Goal: Find specific page/section: Find specific page/section

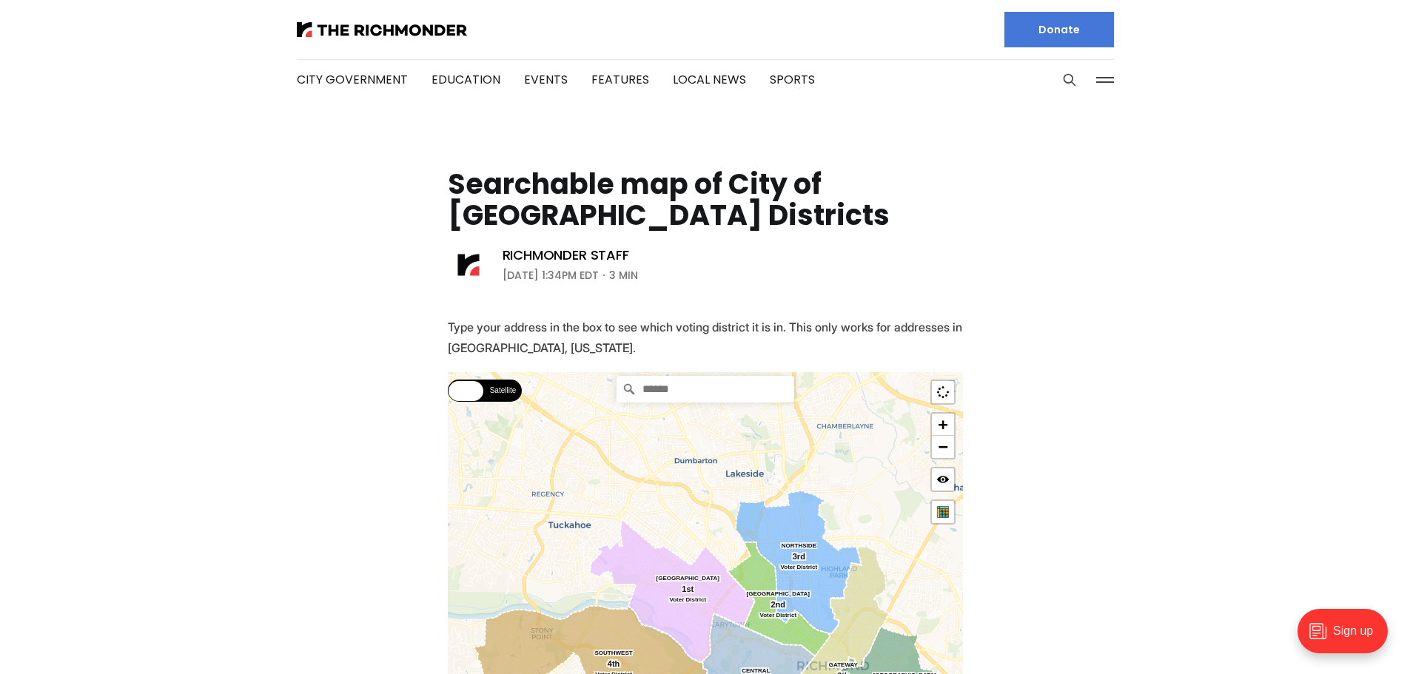
click at [660, 400] on input "Search" at bounding box center [706, 389] width 178 height 27
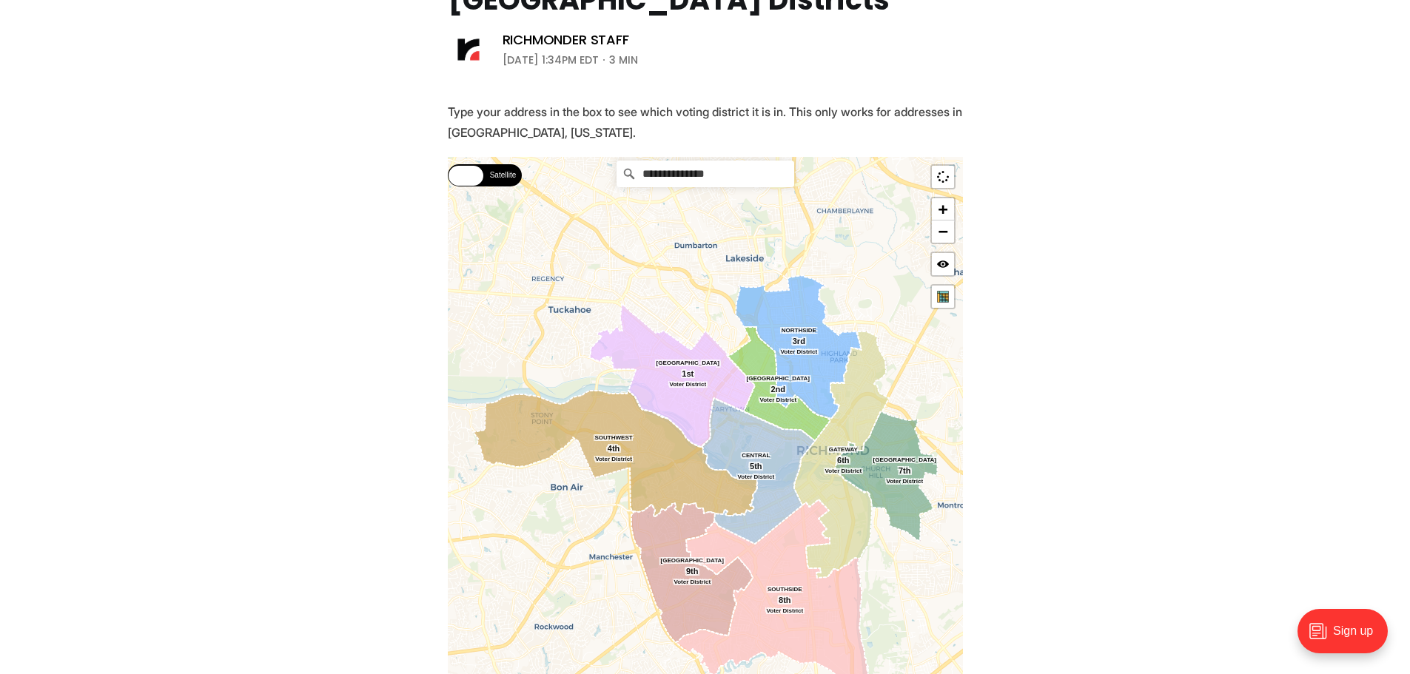
scroll to position [222, 0]
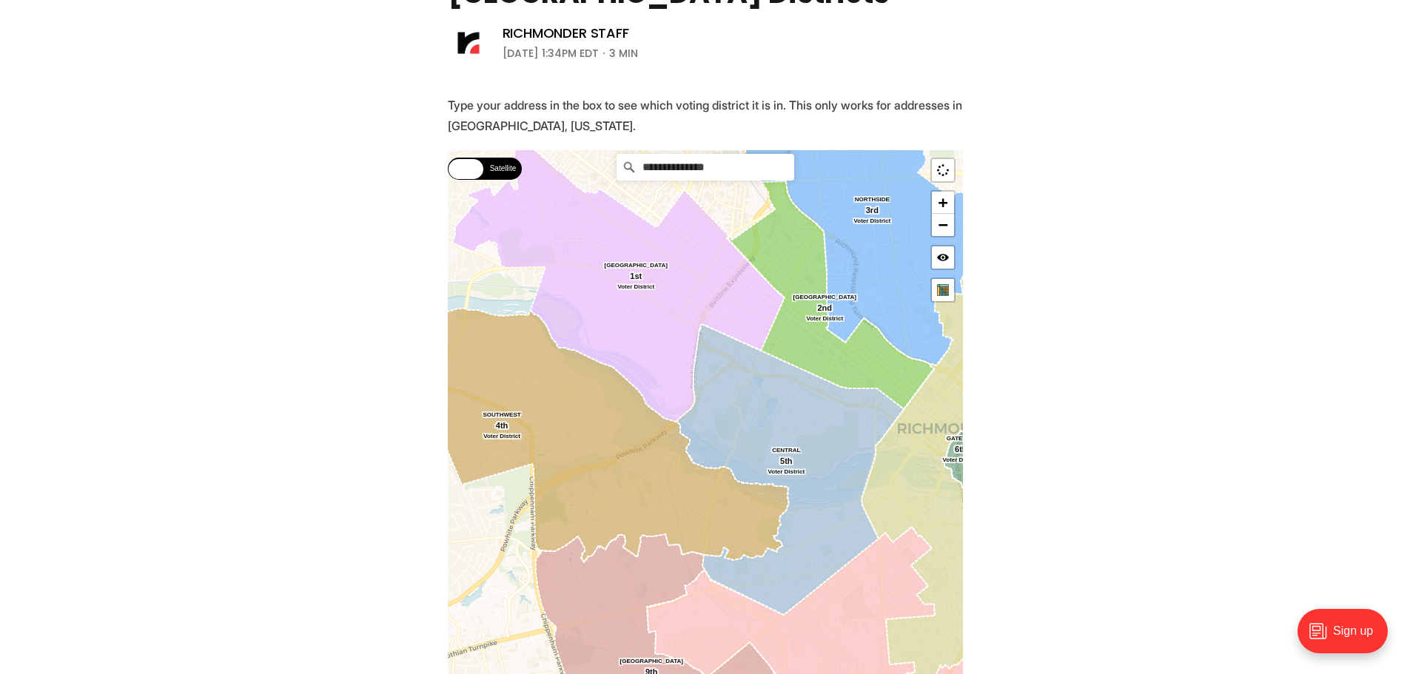
drag, startPoint x: 777, startPoint y: 479, endPoint x: 719, endPoint y: 404, distance: 94.9
click at [719, 404] on icon at bounding box center [790, 470] width 227 height 290
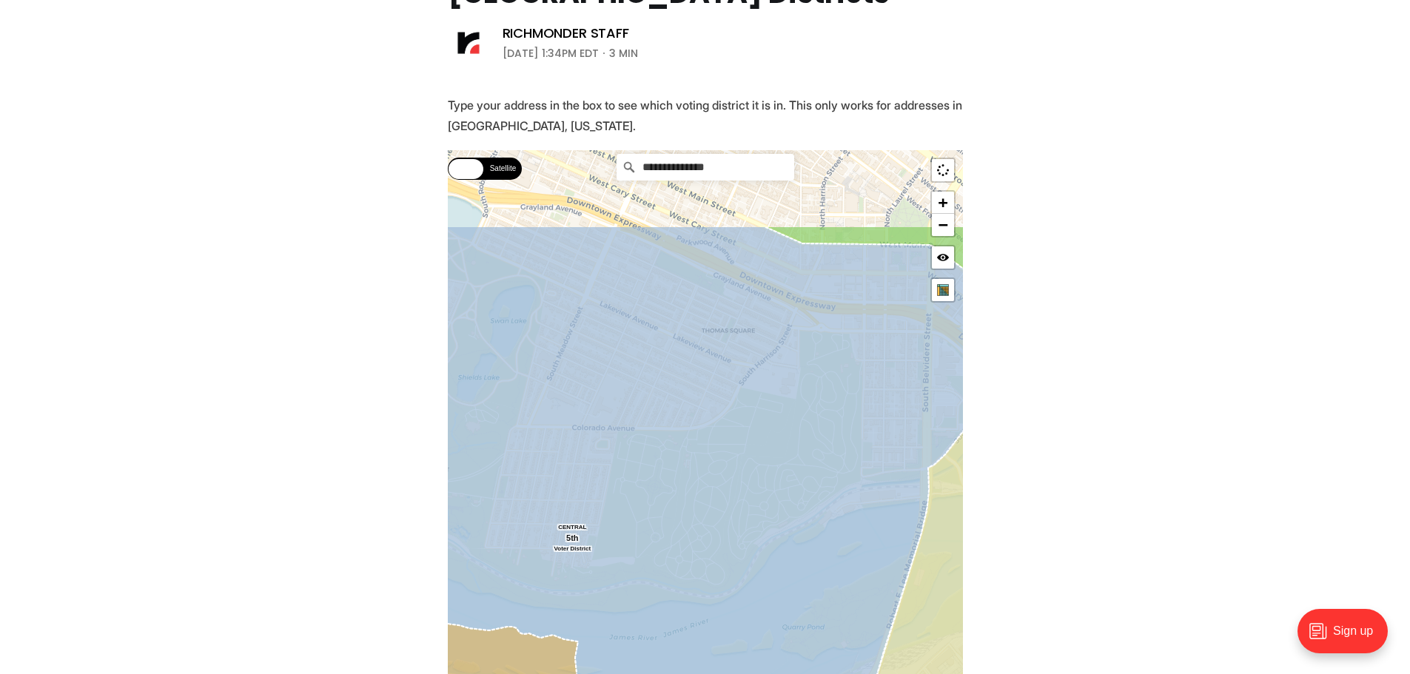
drag, startPoint x: 735, startPoint y: 389, endPoint x: 718, endPoint y: 512, distance: 124.1
click at [718, 512] on icon at bounding box center [668, 624] width 621 height 797
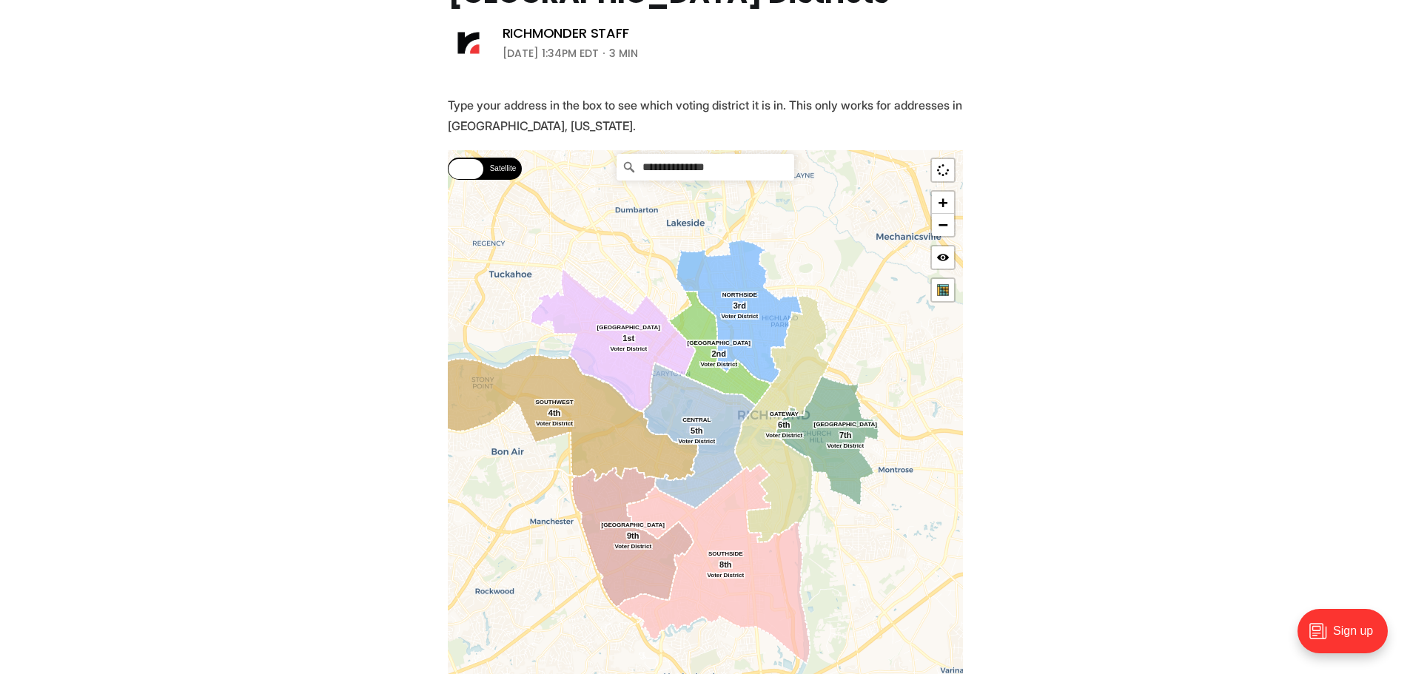
drag, startPoint x: 721, startPoint y: 475, endPoint x: 715, endPoint y: 415, distance: 60.3
click at [715, 415] on icon at bounding box center [699, 436] width 113 height 146
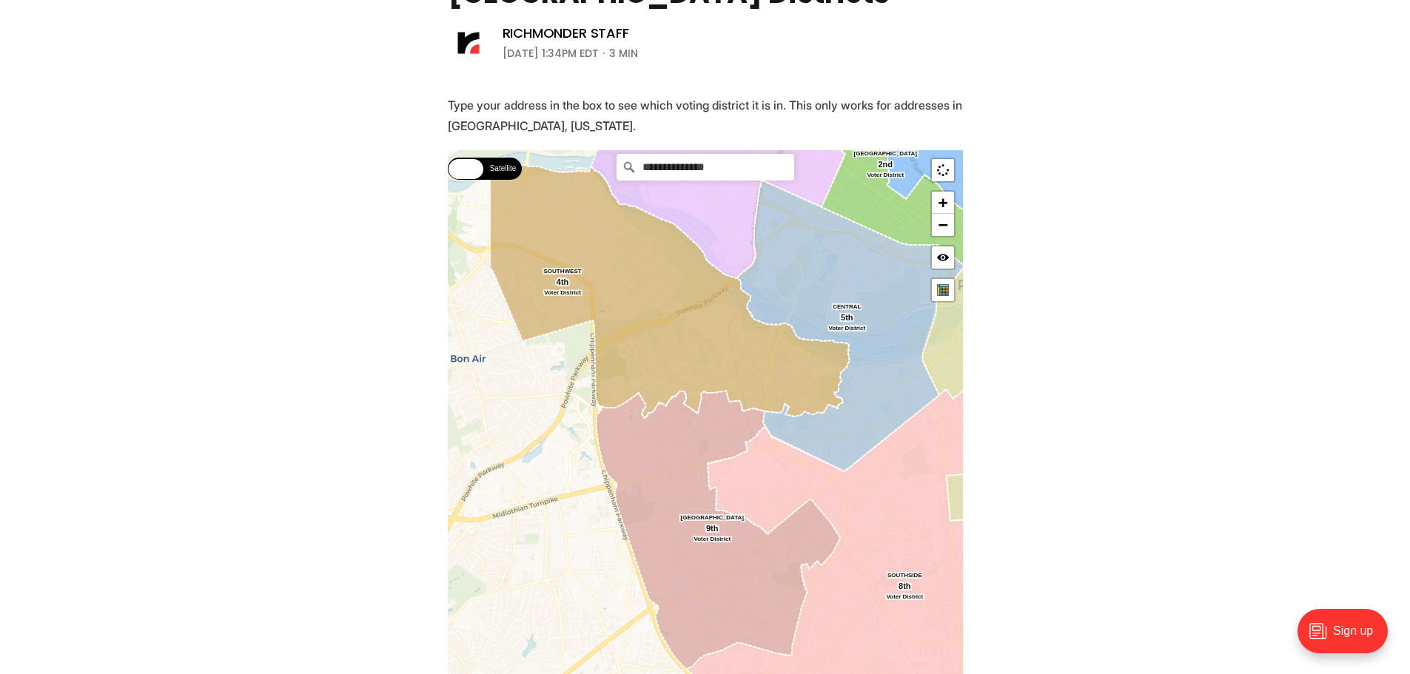
drag, startPoint x: 675, startPoint y: 419, endPoint x: 736, endPoint y: 369, distance: 78.4
click at [736, 369] on icon at bounding box center [669, 291] width 361 height 253
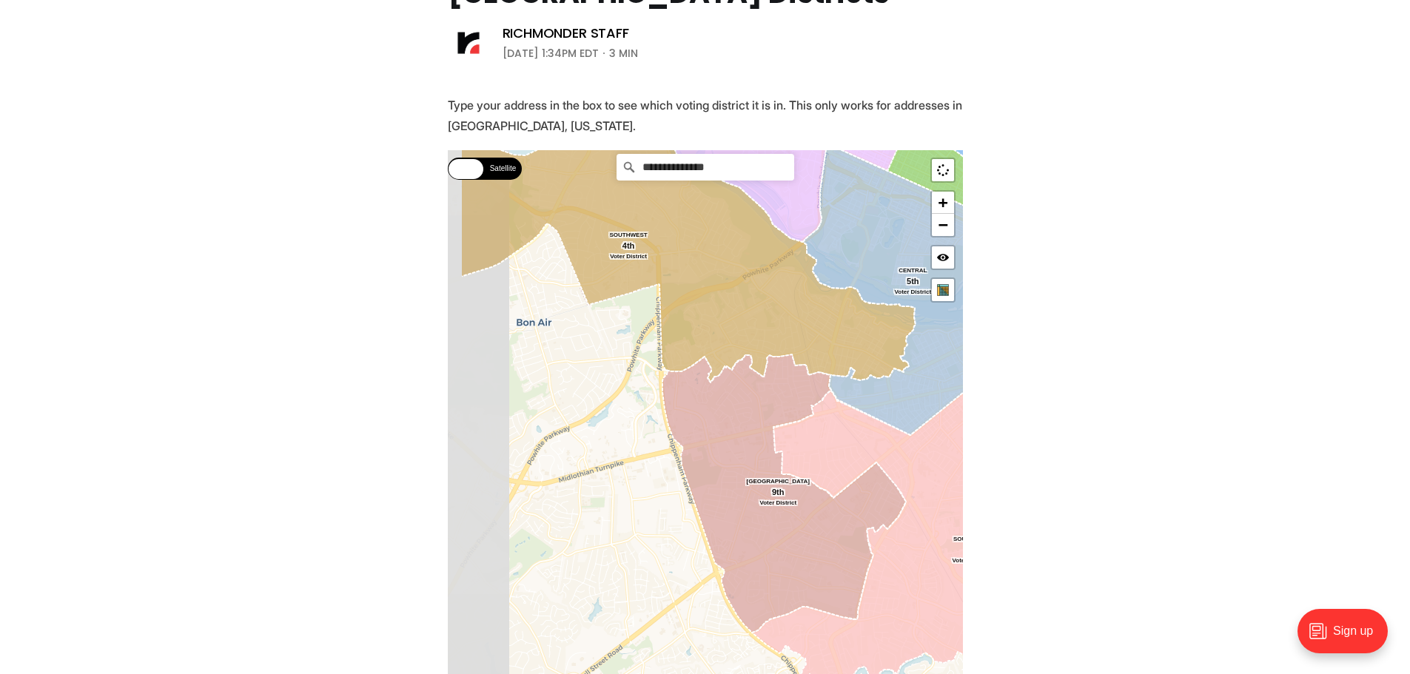
drag, startPoint x: 619, startPoint y: 482, endPoint x: 697, endPoint y: 438, distance: 89.2
click at [697, 438] on icon at bounding box center [785, 494] width 244 height 278
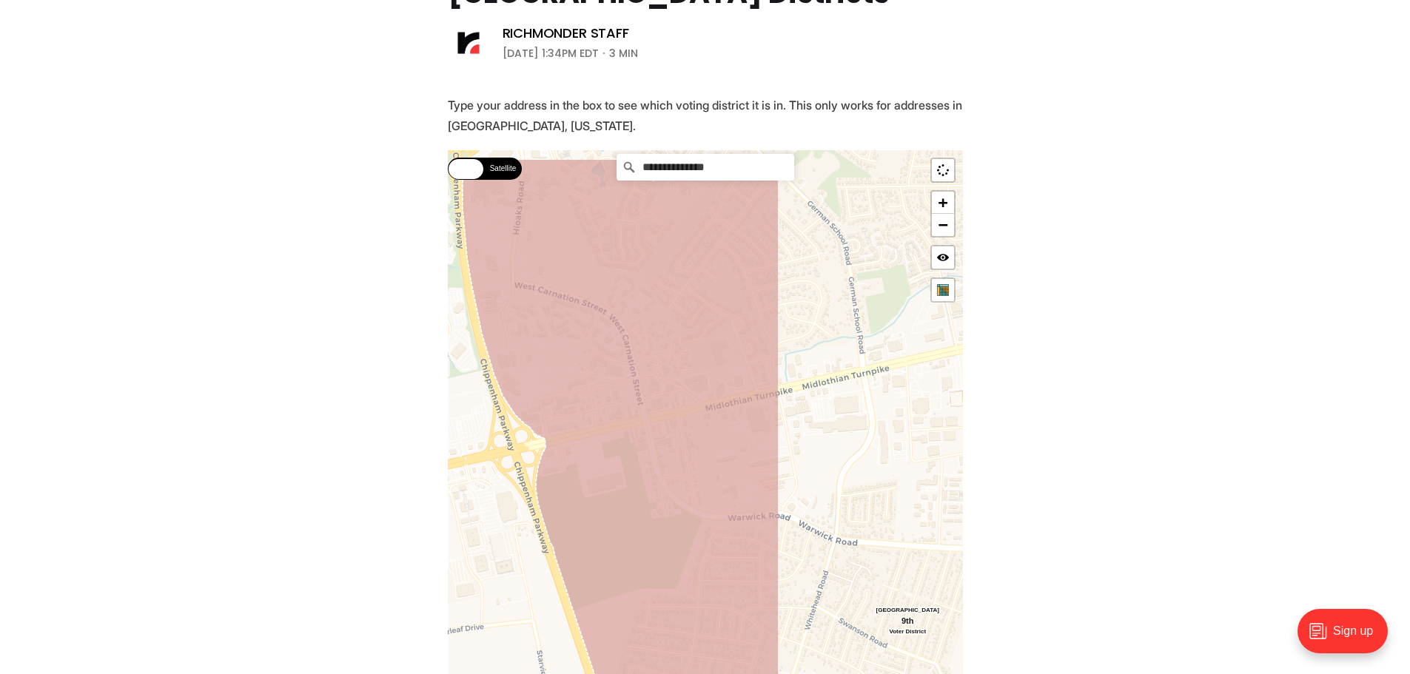
drag, startPoint x: 844, startPoint y: 400, endPoint x: 603, endPoint y: 478, distance: 253.6
click at [603, 478] on icon at bounding box center [621, 556] width 317 height 797
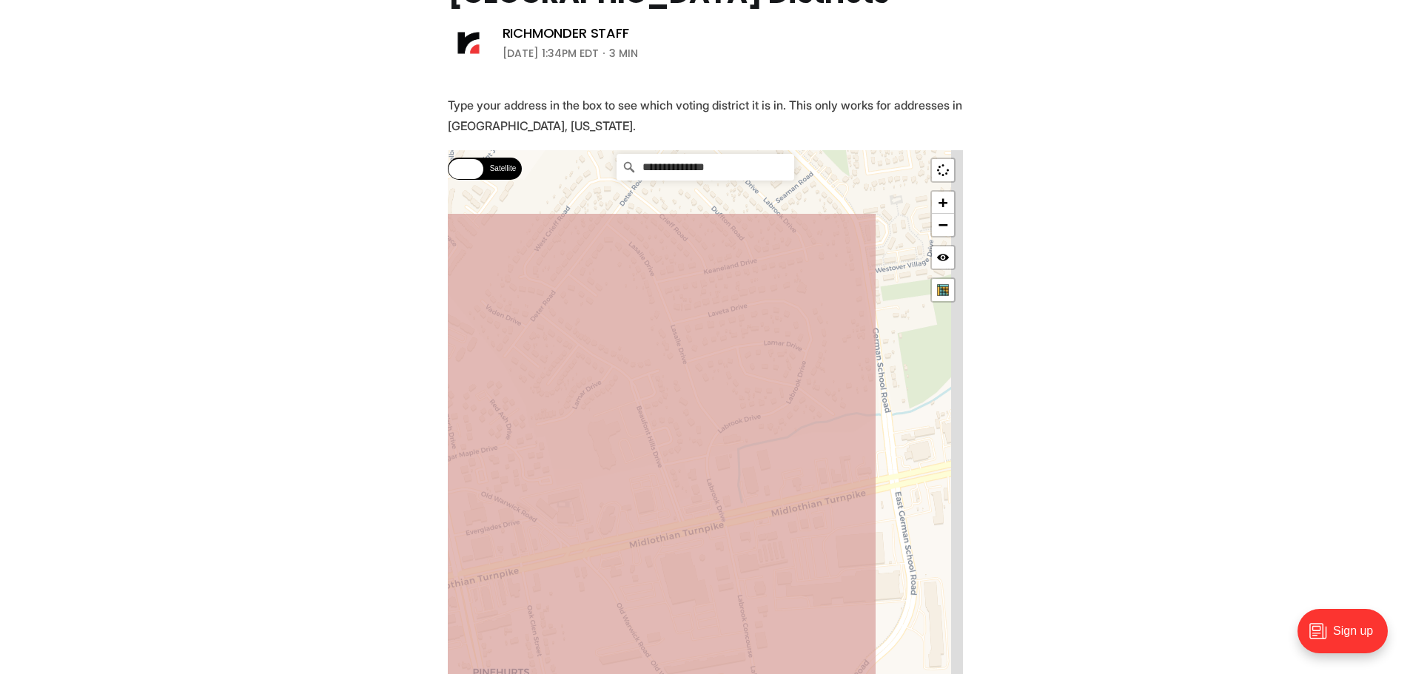
drag, startPoint x: 760, startPoint y: 373, endPoint x: 619, endPoint y: 504, distance: 192.8
click at [619, 504] on icon at bounding box center [566, 610] width 621 height 797
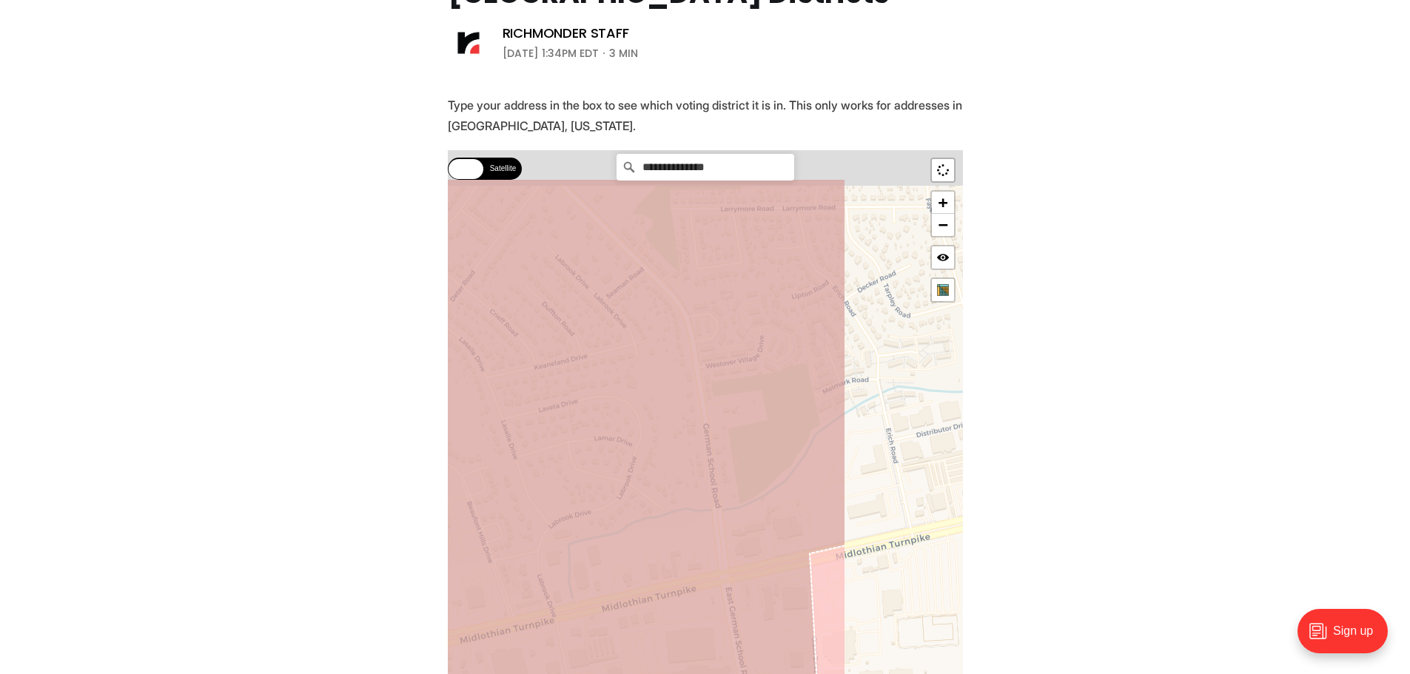
drag, startPoint x: 721, startPoint y: 437, endPoint x: 549, endPoint y: 535, distance: 198.0
click at [549, 535] on icon at bounding box center [535, 576] width 621 height 797
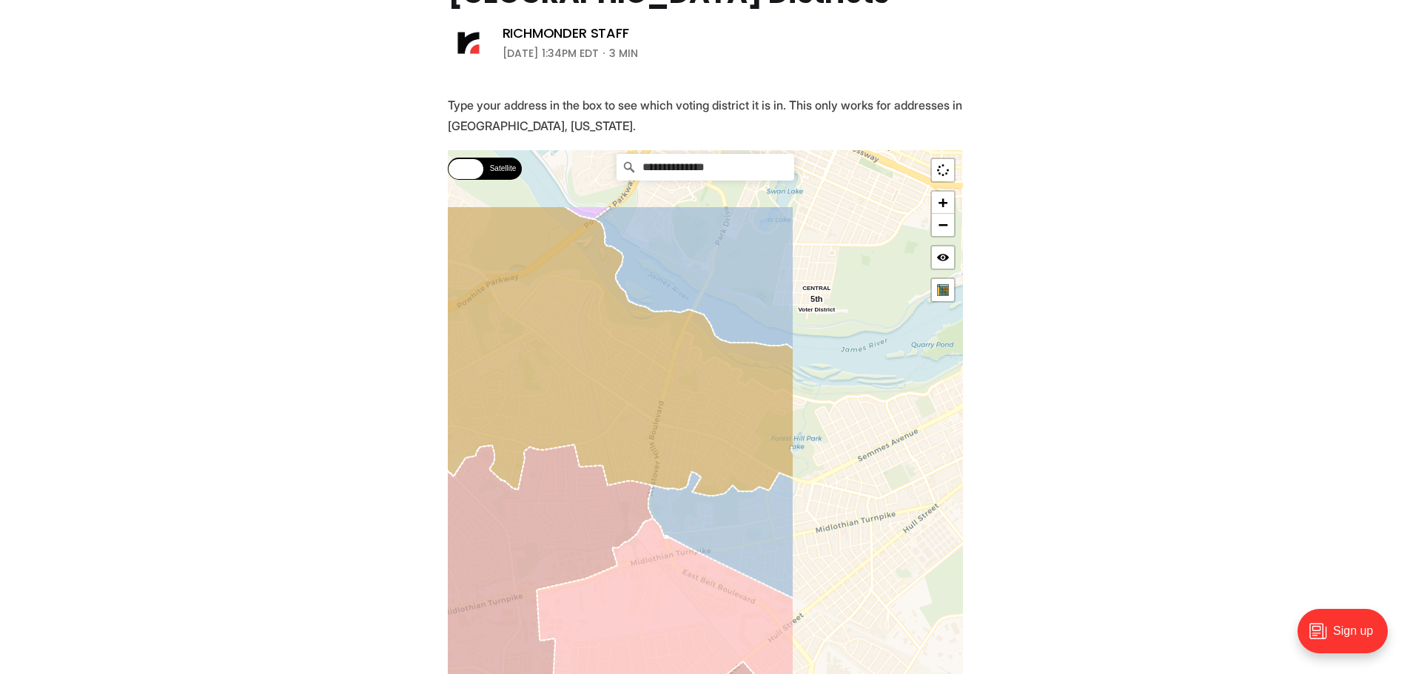
drag, startPoint x: 808, startPoint y: 378, endPoint x: 589, endPoint y: 500, distance: 249.9
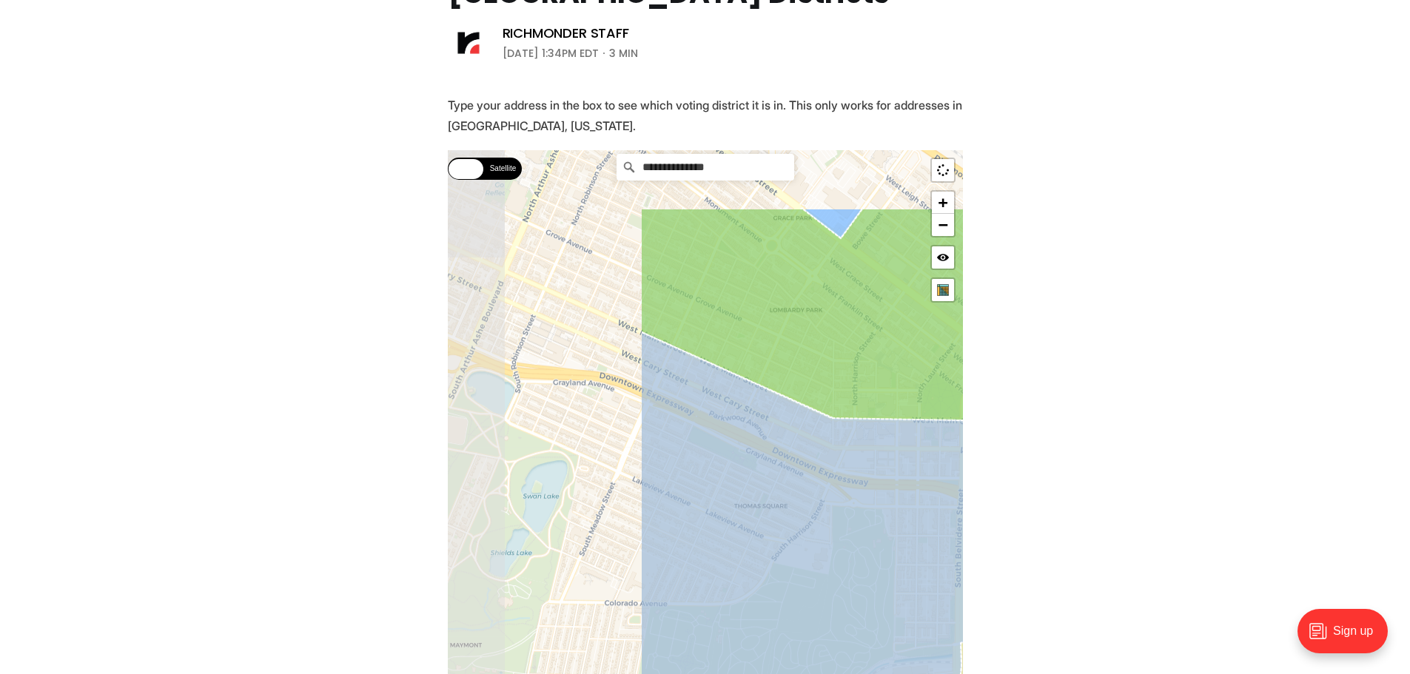
drag, startPoint x: 618, startPoint y: 347, endPoint x: 866, endPoint y: 475, distance: 278.8
click at [866, 475] on icon at bounding box center [857, 668] width 434 height 673
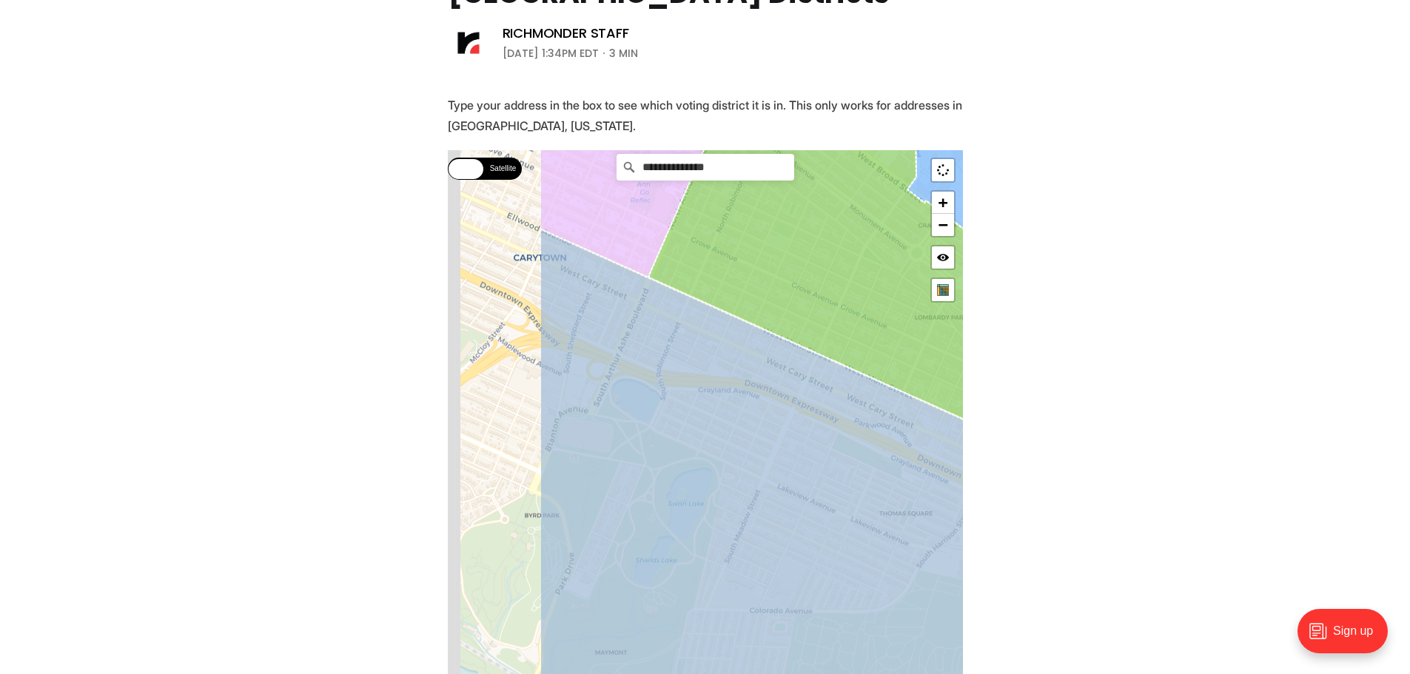
drag, startPoint x: 821, startPoint y: 447, endPoint x: 949, endPoint y: 466, distance: 129.5
click at [949, 466] on icon at bounding box center [850, 558] width 621 height 658
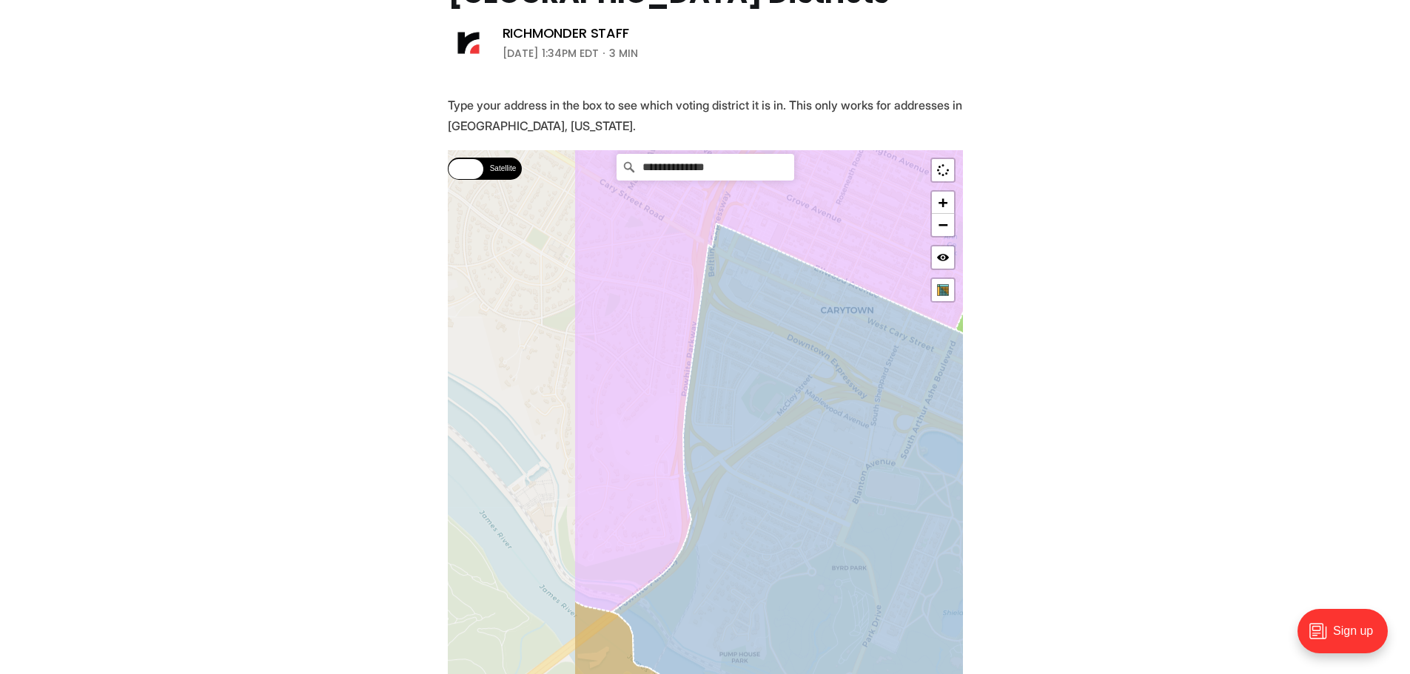
drag, startPoint x: 815, startPoint y: 431, endPoint x: 908, endPoint y: 461, distance: 97.9
click at [902, 457] on icon at bounding box center [903, 568] width 583 height 689
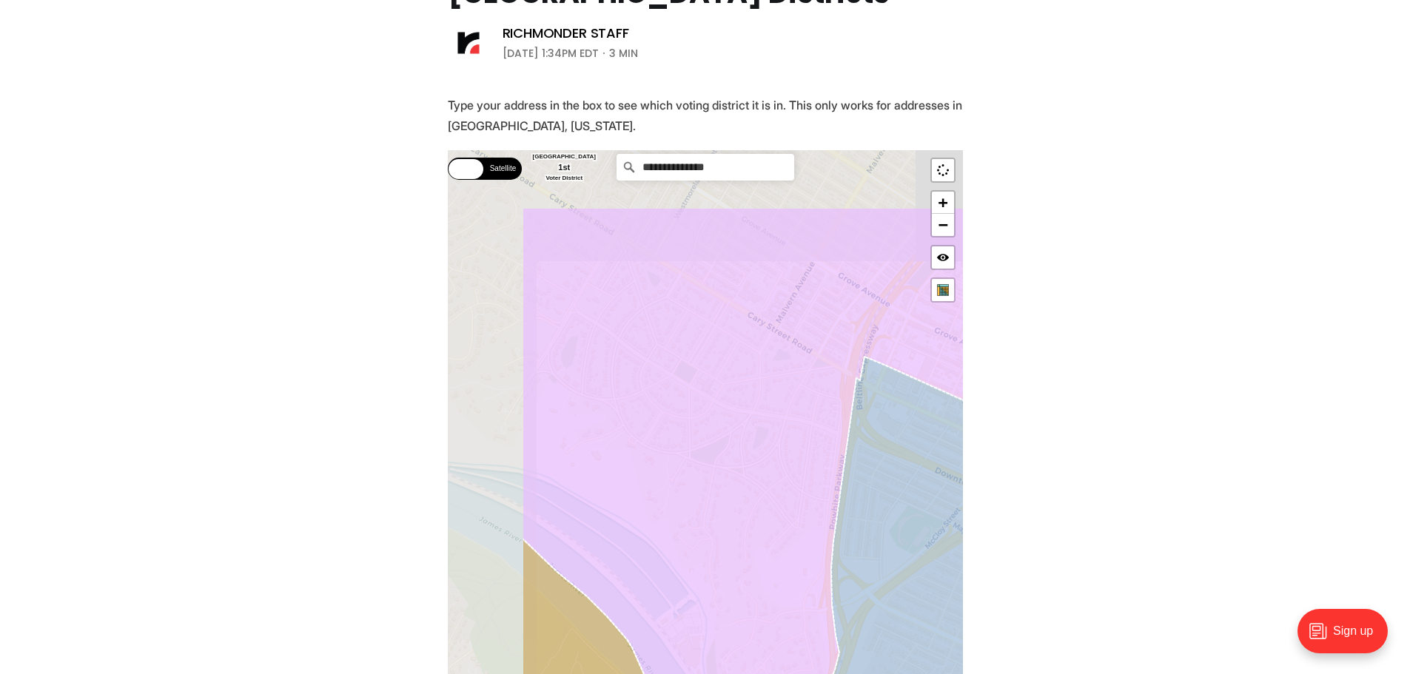
drag, startPoint x: 735, startPoint y: 422, endPoint x: 863, endPoint y: 550, distance: 180.6
click at [863, 550] on icon at bounding box center [951, 680] width 383 height 647
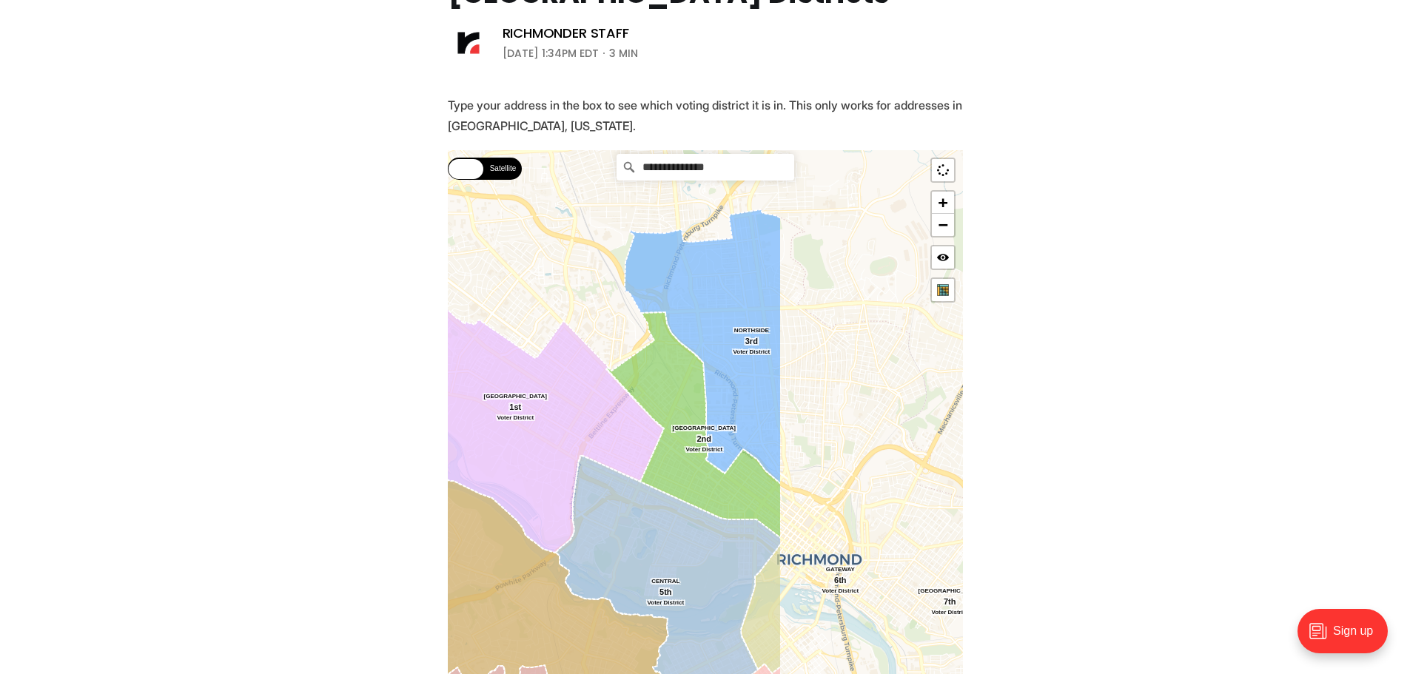
drag, startPoint x: 744, startPoint y: 461, endPoint x: 509, endPoint y: 469, distance: 235.6
click at [509, 469] on icon at bounding box center [498, 409] width 332 height 287
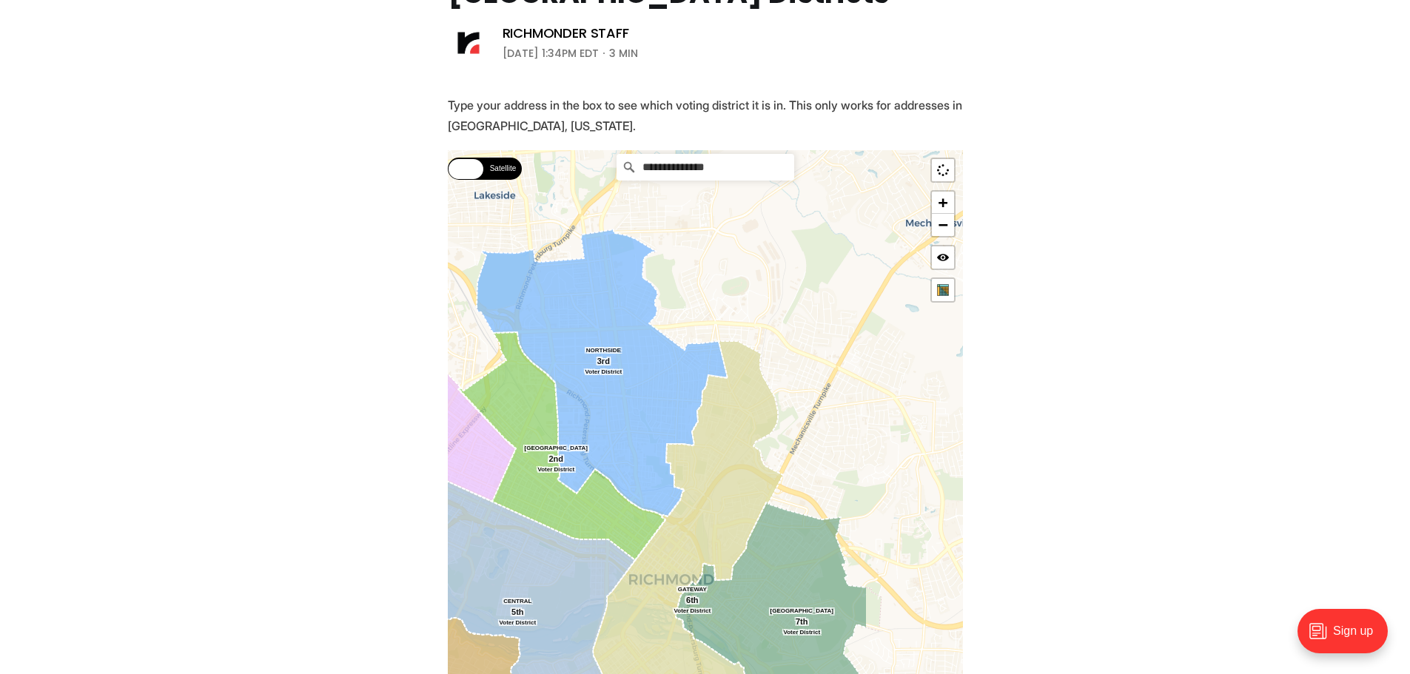
drag, startPoint x: 755, startPoint y: 175, endPoint x: 603, endPoint y: 196, distance: 153.9
click at [603, 196] on div "**********" at bounding box center [705, 480] width 515 height 661
type input "*******"
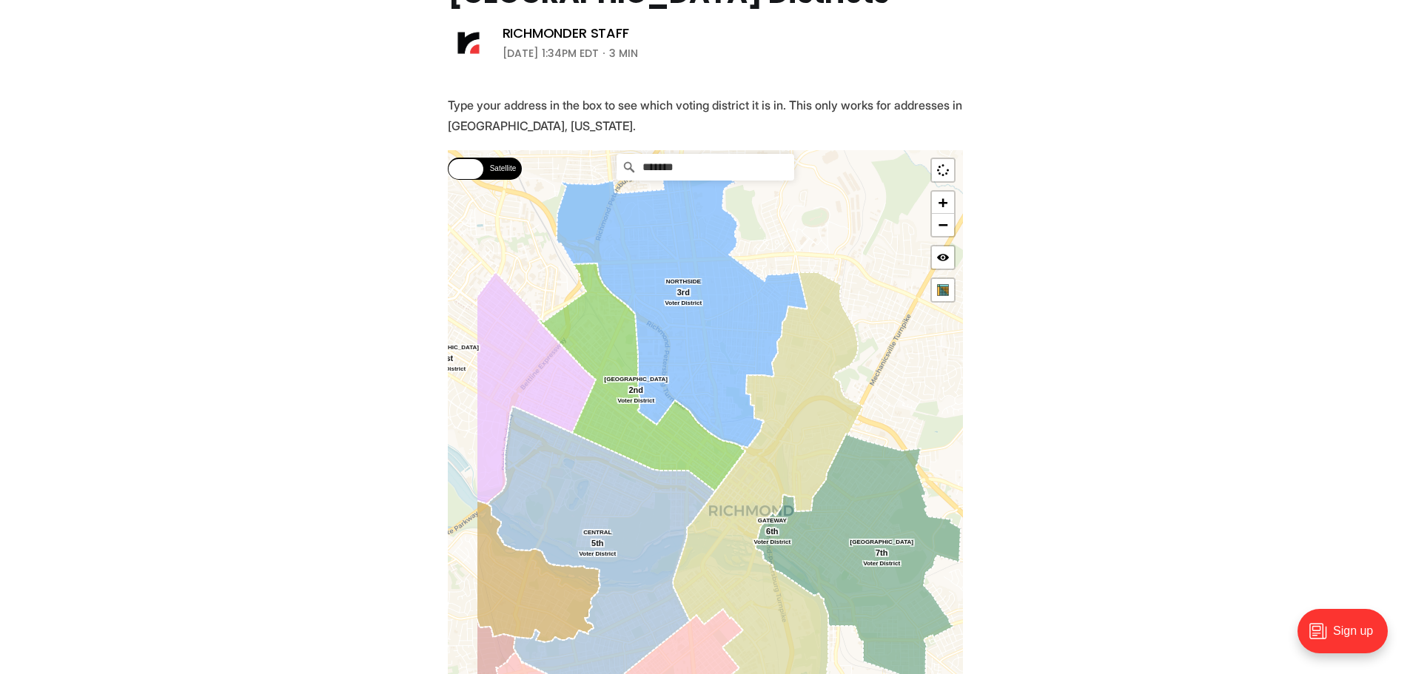
drag, startPoint x: 851, startPoint y: 449, endPoint x: 963, endPoint y: 345, distance: 153.0
click at [963, 345] on section "Type your address in the box to see which voting district it is in. This only w…" at bounding box center [705, 502] width 1410 height 814
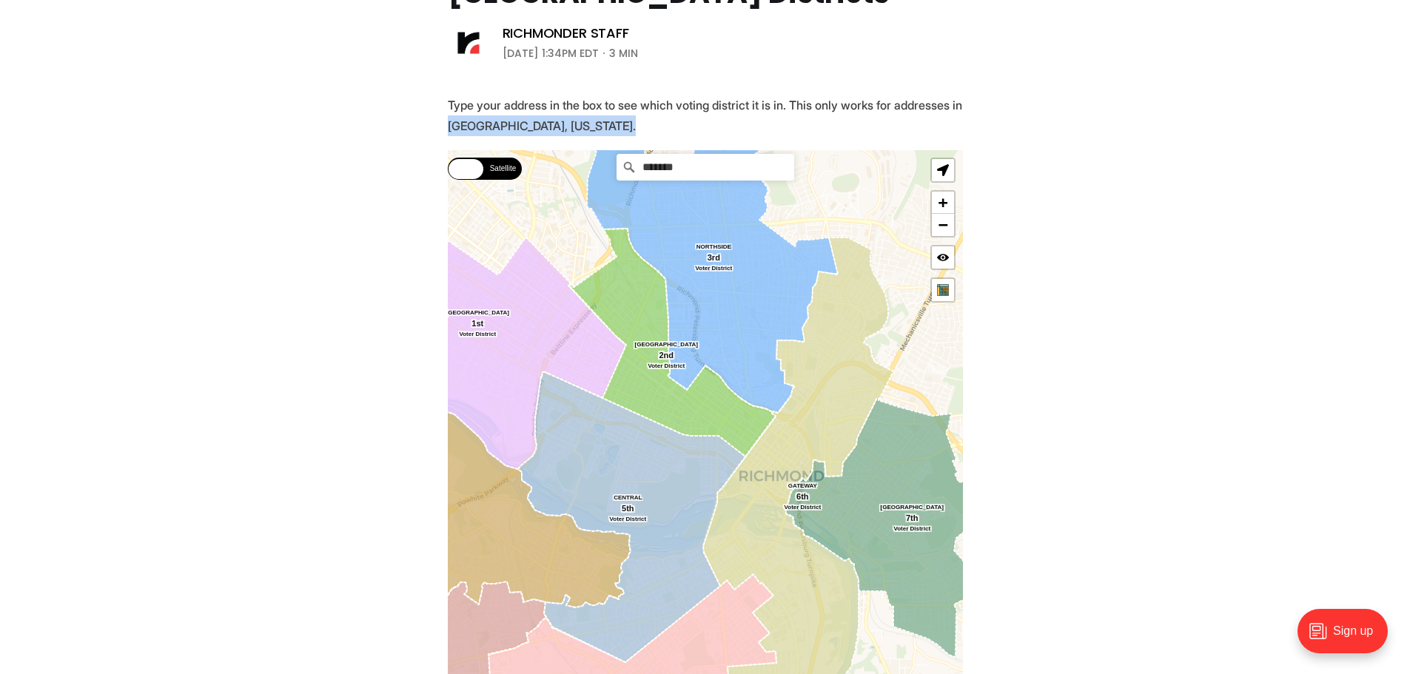
drag, startPoint x: 1074, startPoint y: 187, endPoint x: 1069, endPoint y: 112, distance: 75.6
click at [1069, 112] on section "Type your address in the box to see which voting district it is in. This only w…" at bounding box center [705, 502] width 1410 height 814
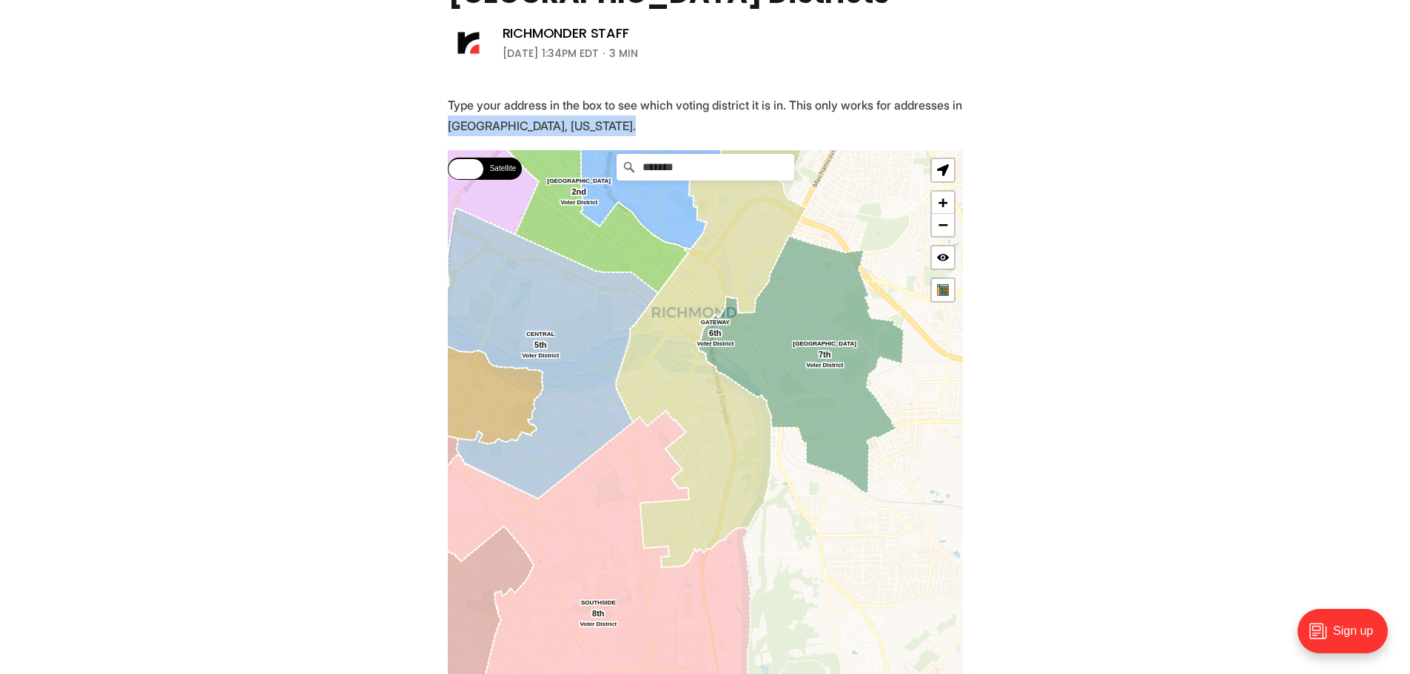
drag, startPoint x: 830, startPoint y: 259, endPoint x: 741, endPoint y: 74, distance: 205.3
click at [741, 74] on article "Searchable map of City of [GEOGRAPHIC_DATA] Districts Richmonder Staff [DATE] 1…" at bounding box center [705, 423] width 1410 height 971
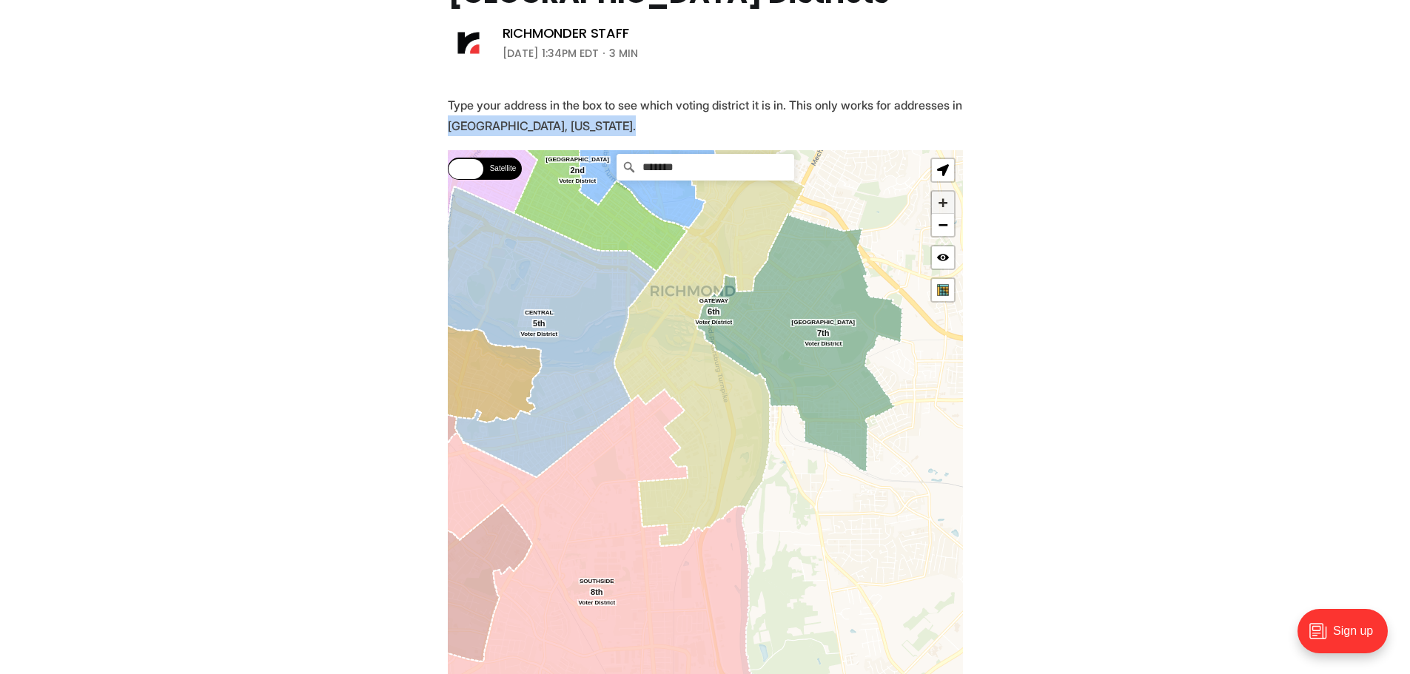
click at [948, 207] on link "+" at bounding box center [943, 203] width 22 height 22
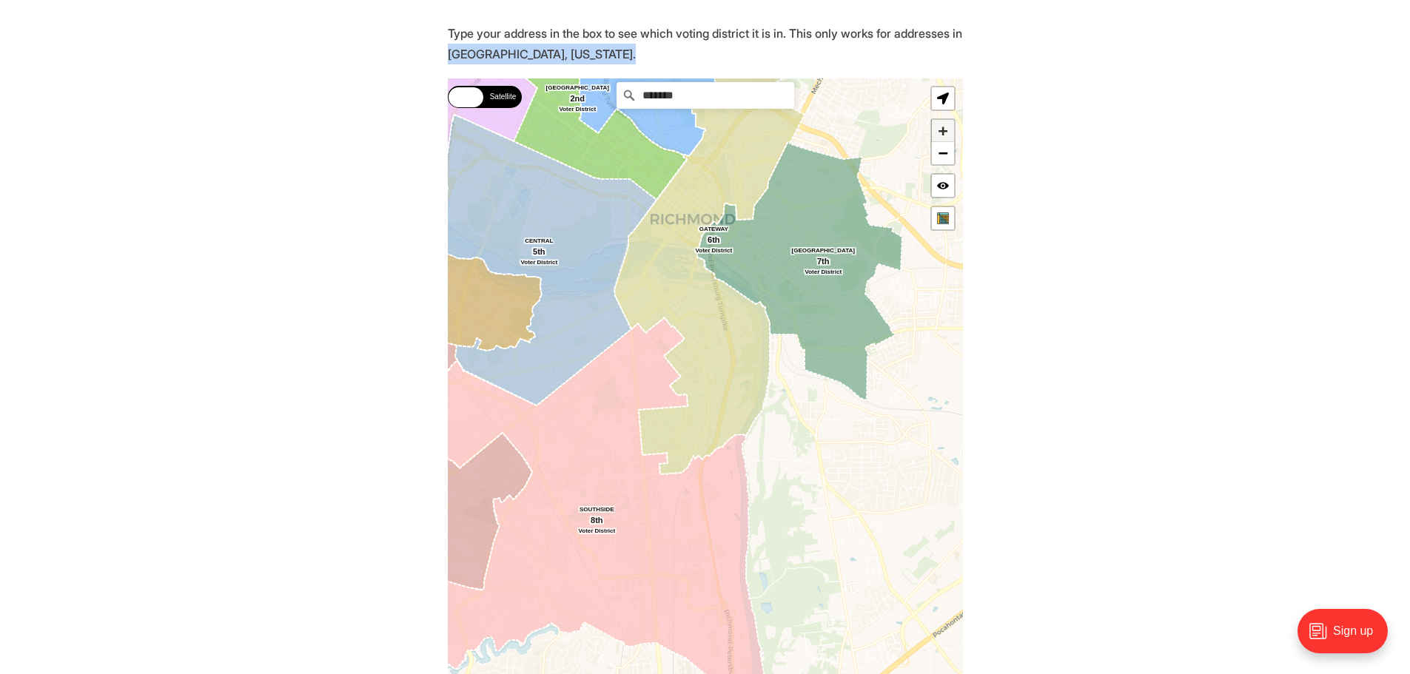
scroll to position [359, 0]
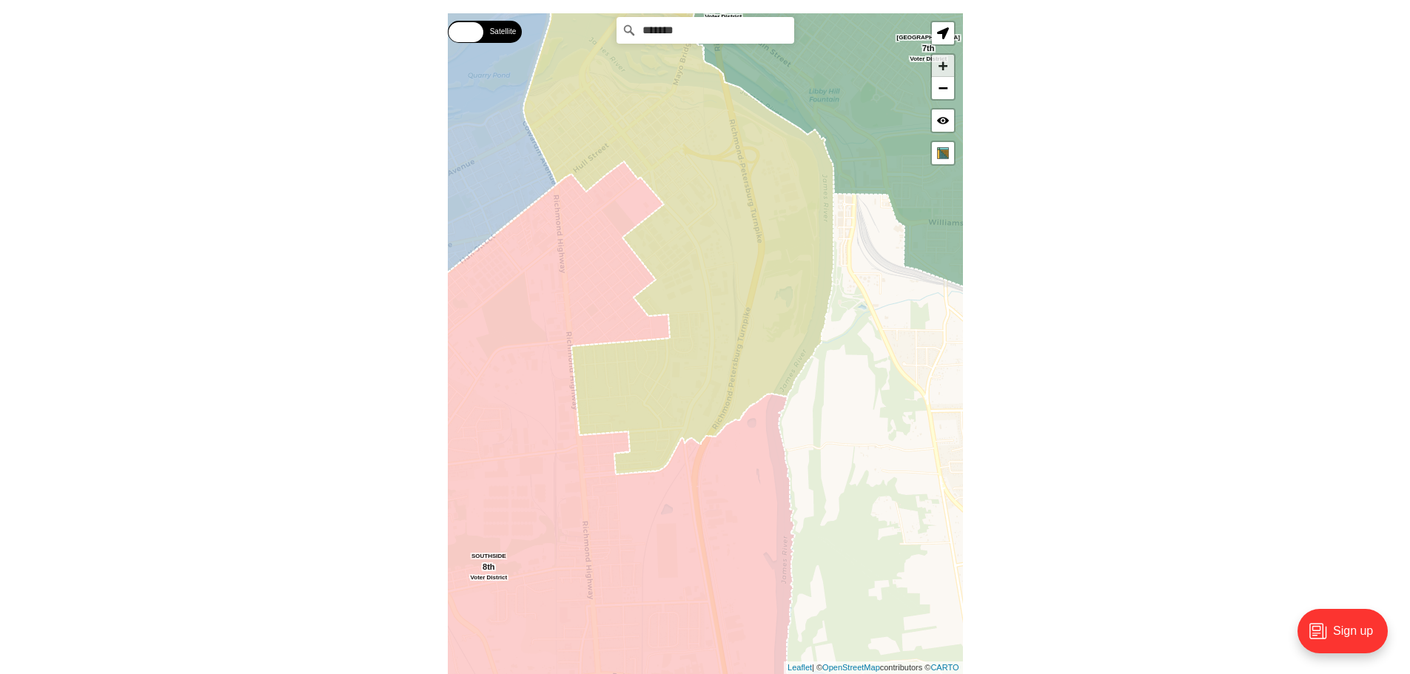
click at [948, 64] on link "+" at bounding box center [943, 66] width 22 height 22
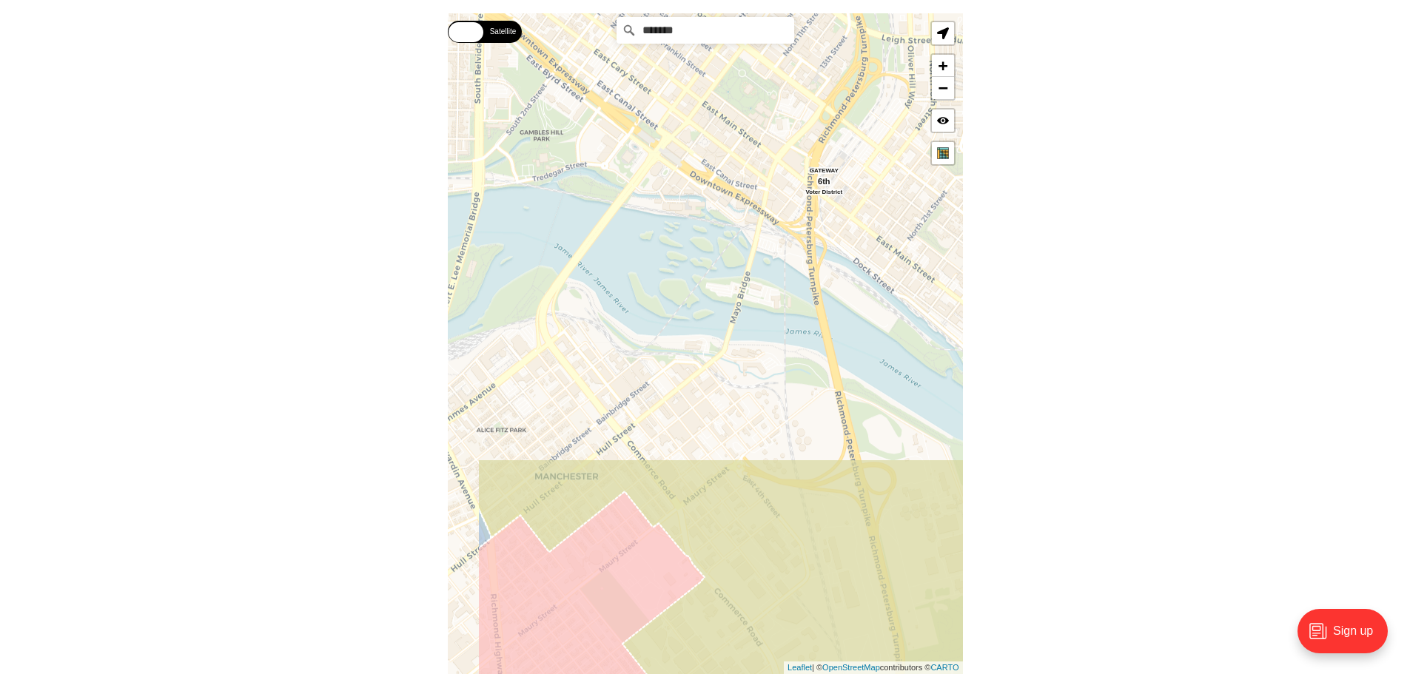
drag, startPoint x: 774, startPoint y: 99, endPoint x: 851, endPoint y: 587, distance: 494.1
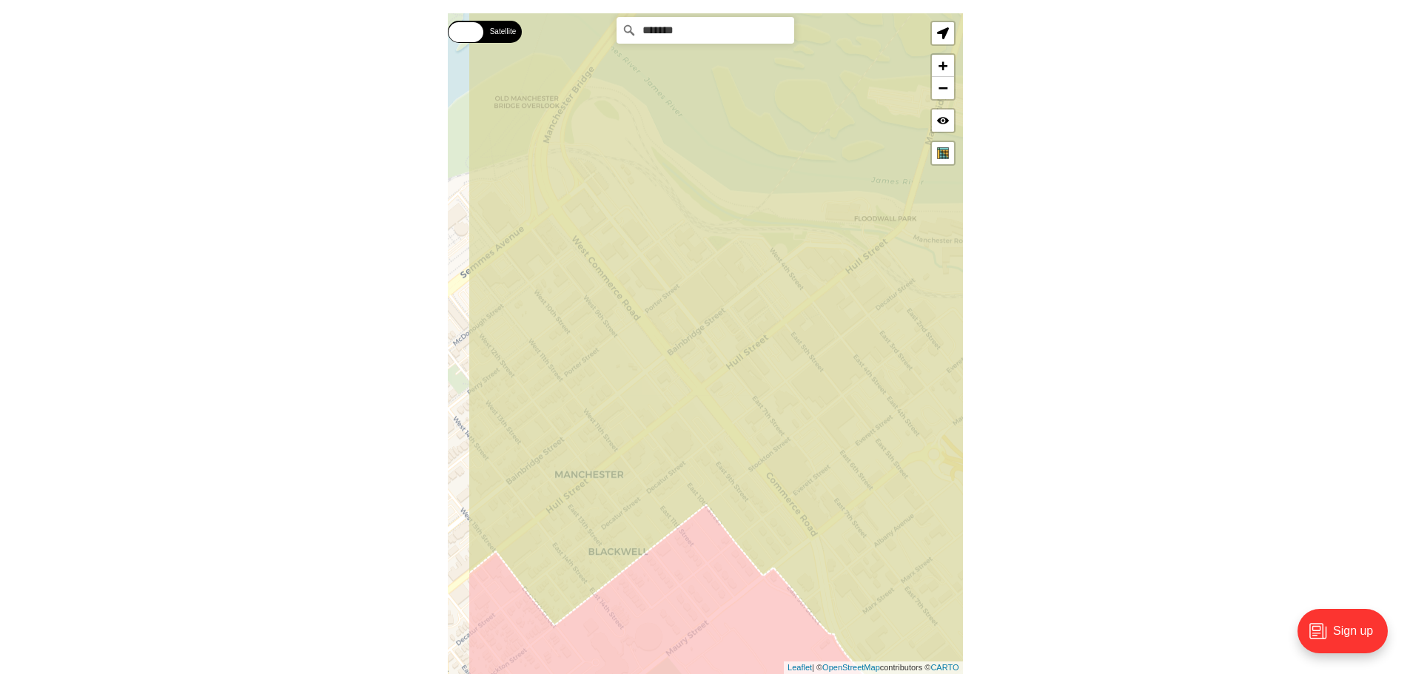
drag, startPoint x: 676, startPoint y: 420, endPoint x: 747, endPoint y: 412, distance: 71.5
click at [747, 412] on icon at bounding box center [778, 332] width 621 height 797
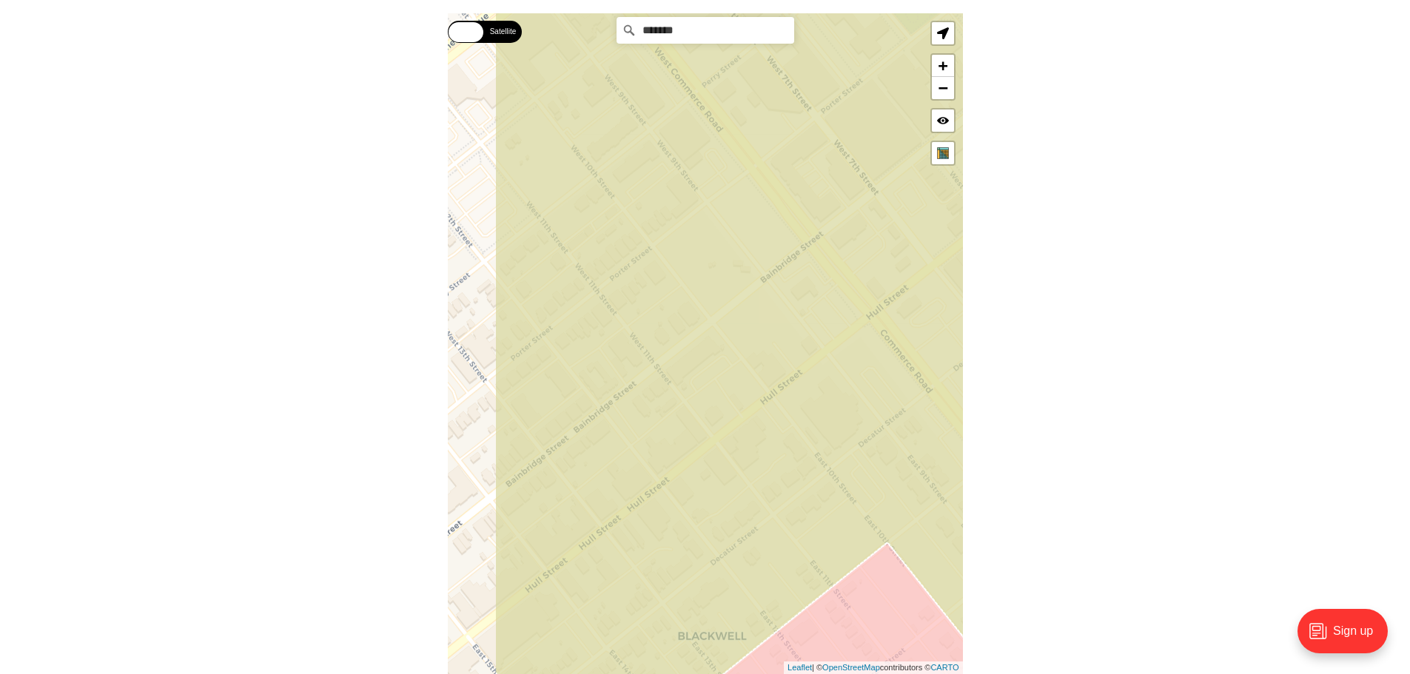
drag, startPoint x: 619, startPoint y: 409, endPoint x: 726, endPoint y: 347, distance: 123.4
click at [722, 349] on icon at bounding box center [805, 286] width 621 height 797
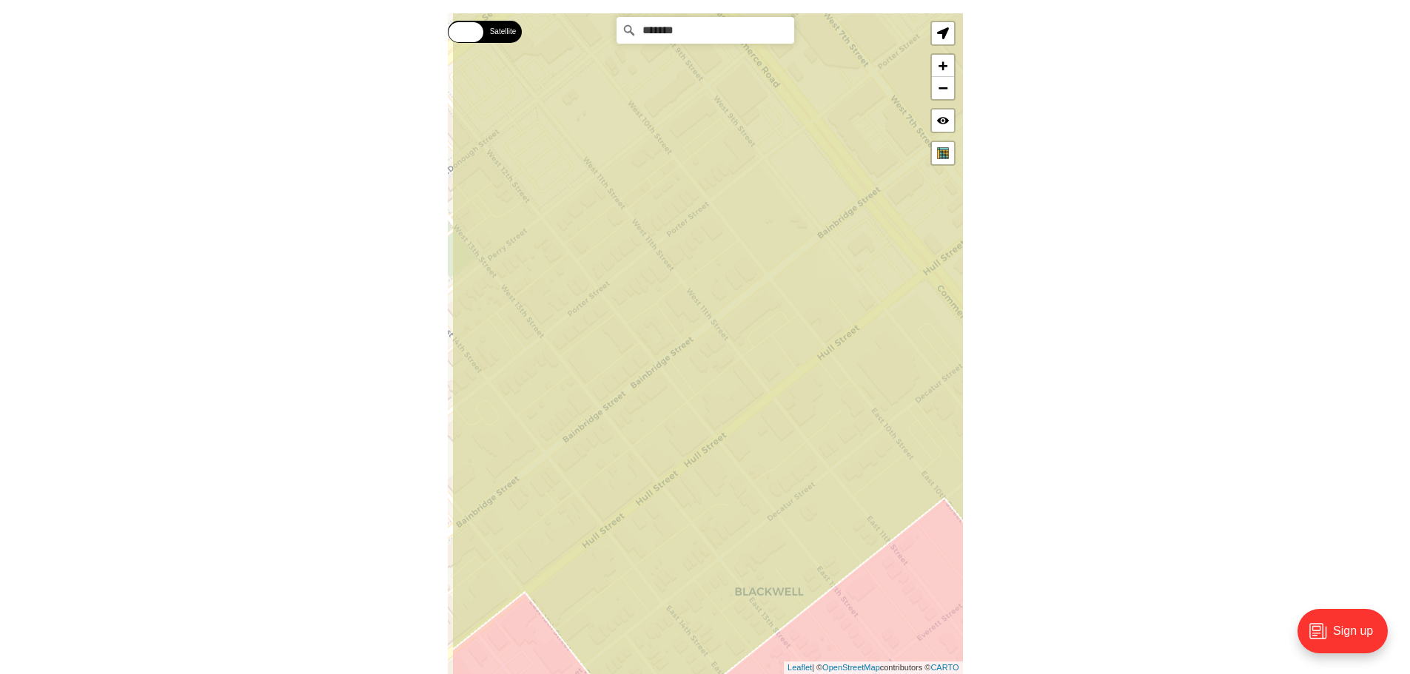
drag, startPoint x: 677, startPoint y: 389, endPoint x: 850, endPoint y: 284, distance: 202.3
click at [850, 284] on icon at bounding box center [762, 300] width 621 height 797
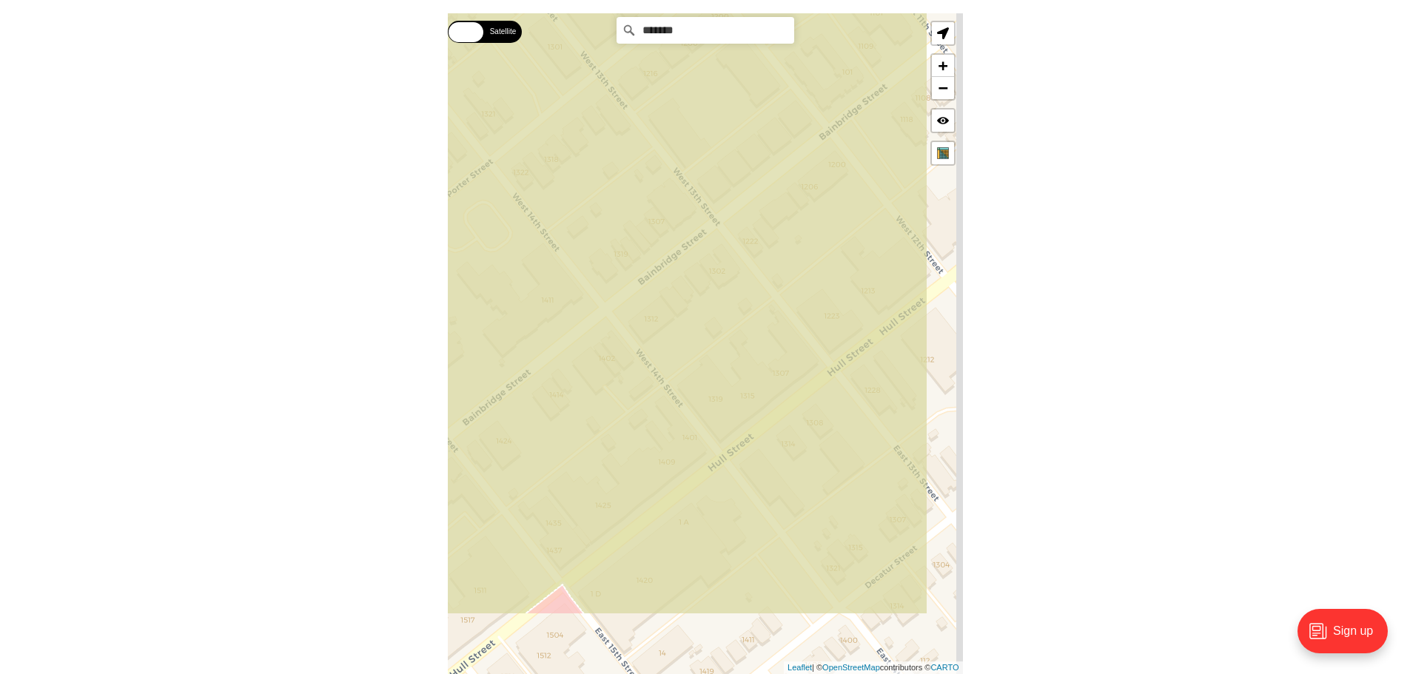
drag, startPoint x: 658, startPoint y: 432, endPoint x: 572, endPoint y: 303, distance: 155.2
click at [572, 303] on icon at bounding box center [617, 217] width 621 height 797
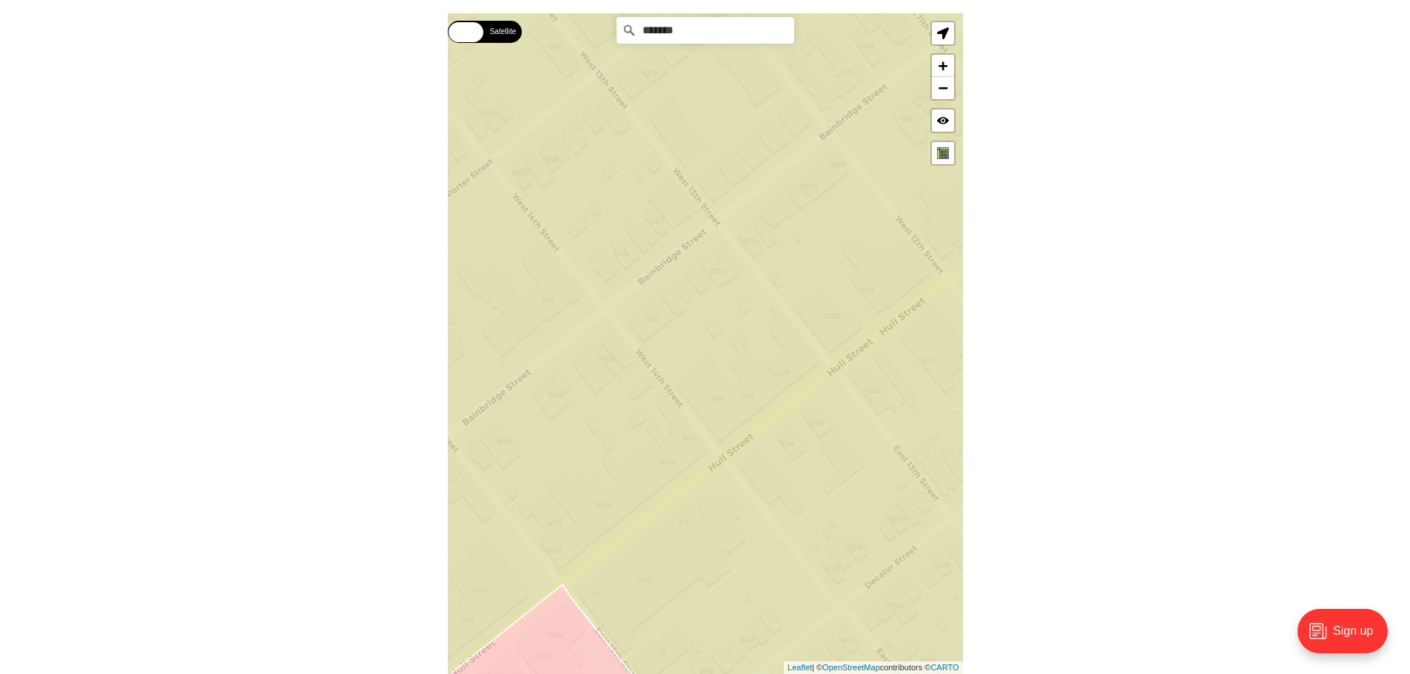
click at [778, 478] on icon at bounding box center [705, 344] width 621 height 797
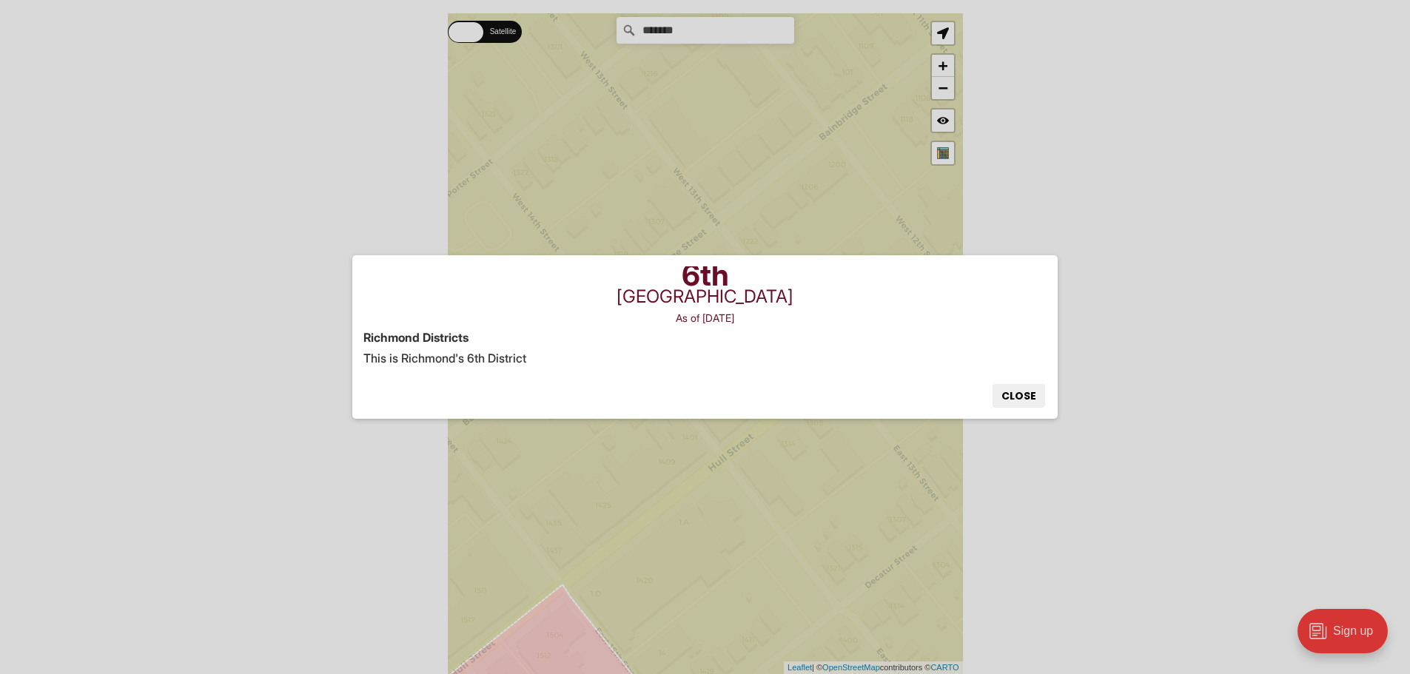
click at [778, 478] on div "× 6th Richmond Gateway As of [DATE] [GEOGRAPHIC_DATA] Districts This is Richmon…" at bounding box center [705, 337] width 1410 height 674
click at [1026, 398] on button "Close" at bounding box center [1019, 396] width 53 height 24
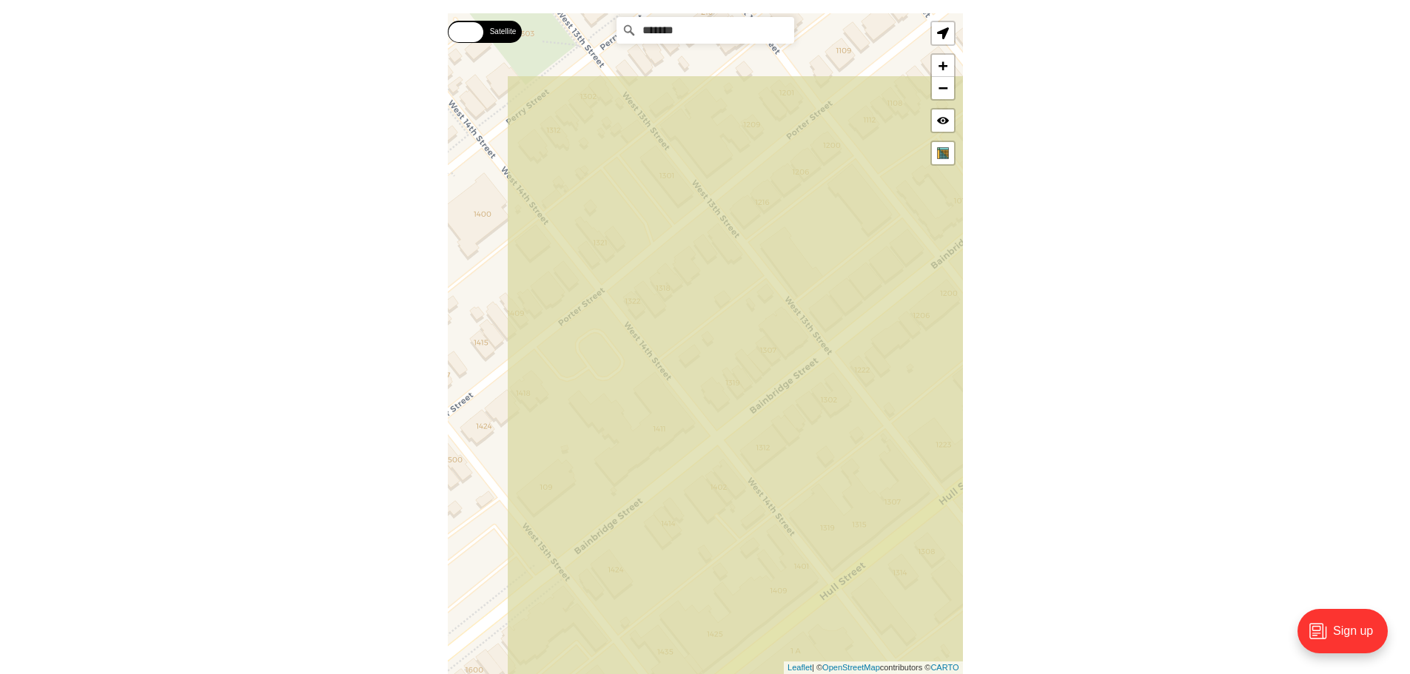
drag, startPoint x: 657, startPoint y: 367, endPoint x: 771, endPoint y: 500, distance: 174.8
click at [771, 500] on icon at bounding box center [816, 473] width 621 height 797
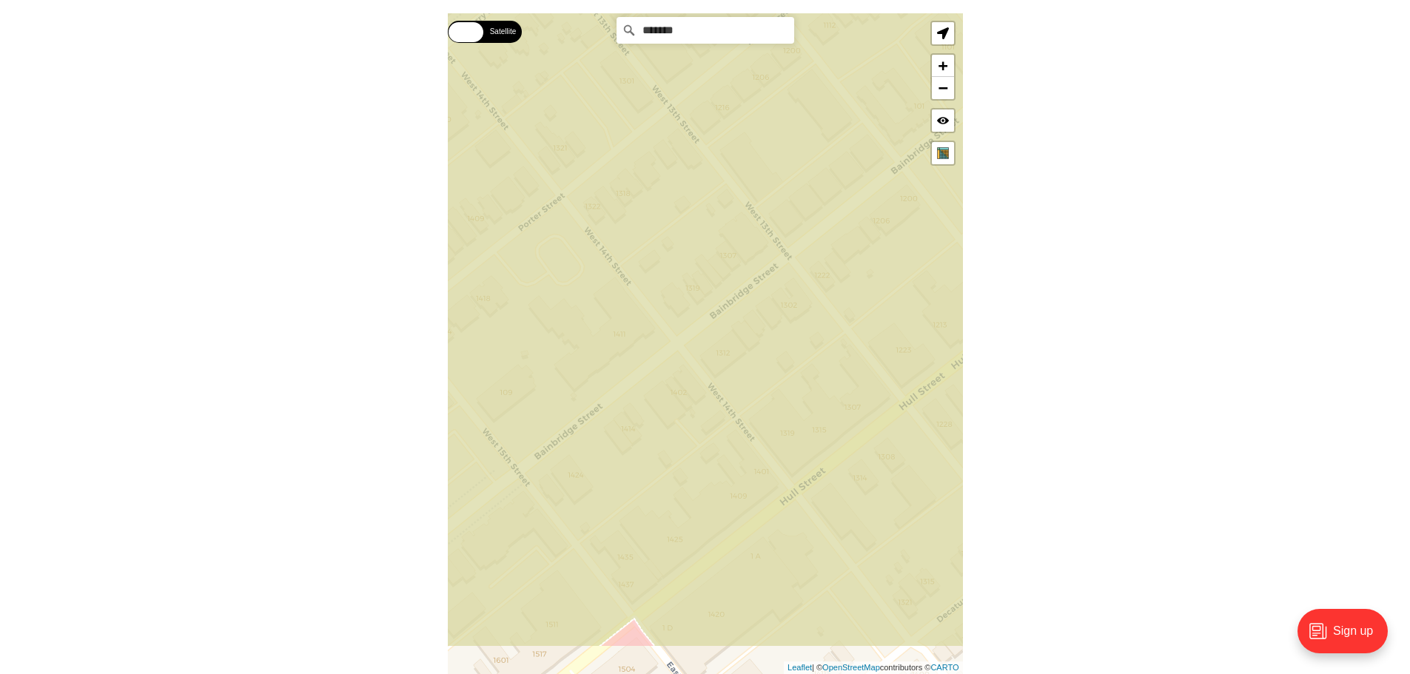
drag, startPoint x: 652, startPoint y: 369, endPoint x: 615, endPoint y: 278, distance: 99.0
click at [615, 278] on icon at bounding box center [665, 249] width 621 height 797
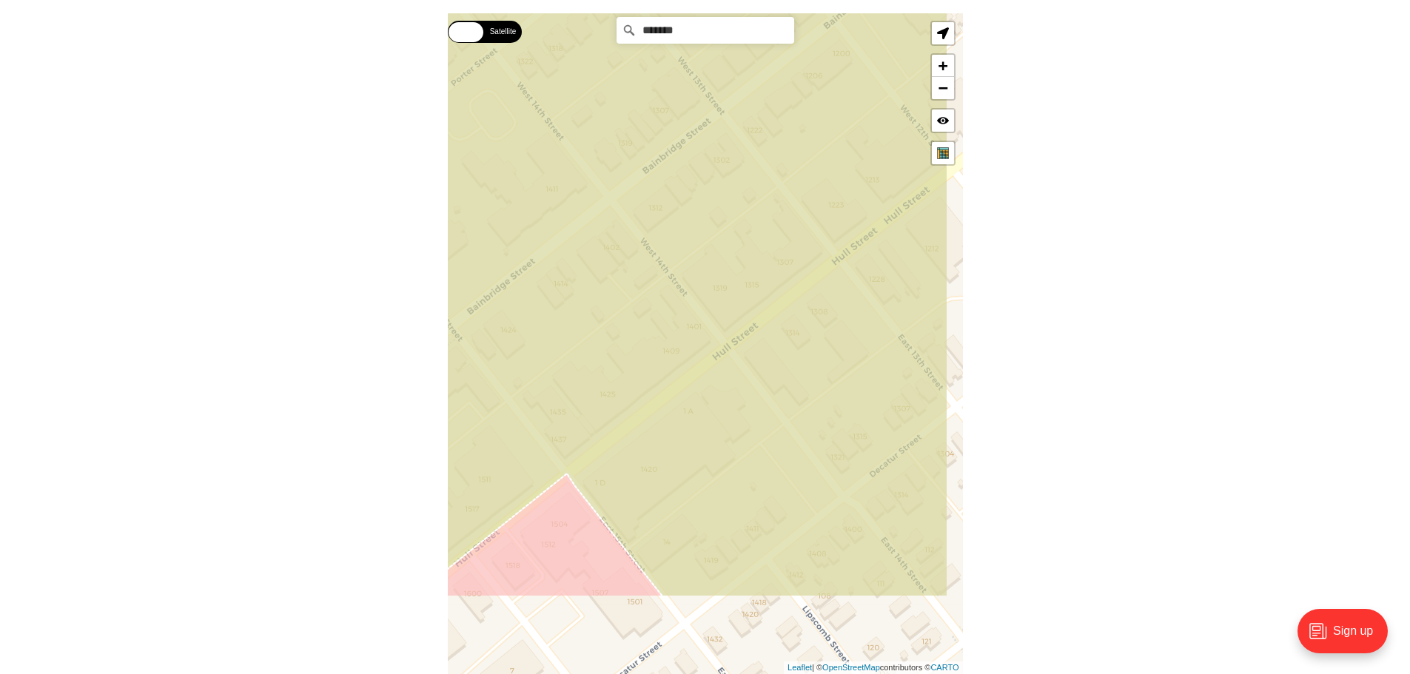
drag, startPoint x: 723, startPoint y: 473, endPoint x: 655, endPoint y: 324, distance: 163.7
click at [655, 324] on icon at bounding box center [637, 199] width 621 height 797
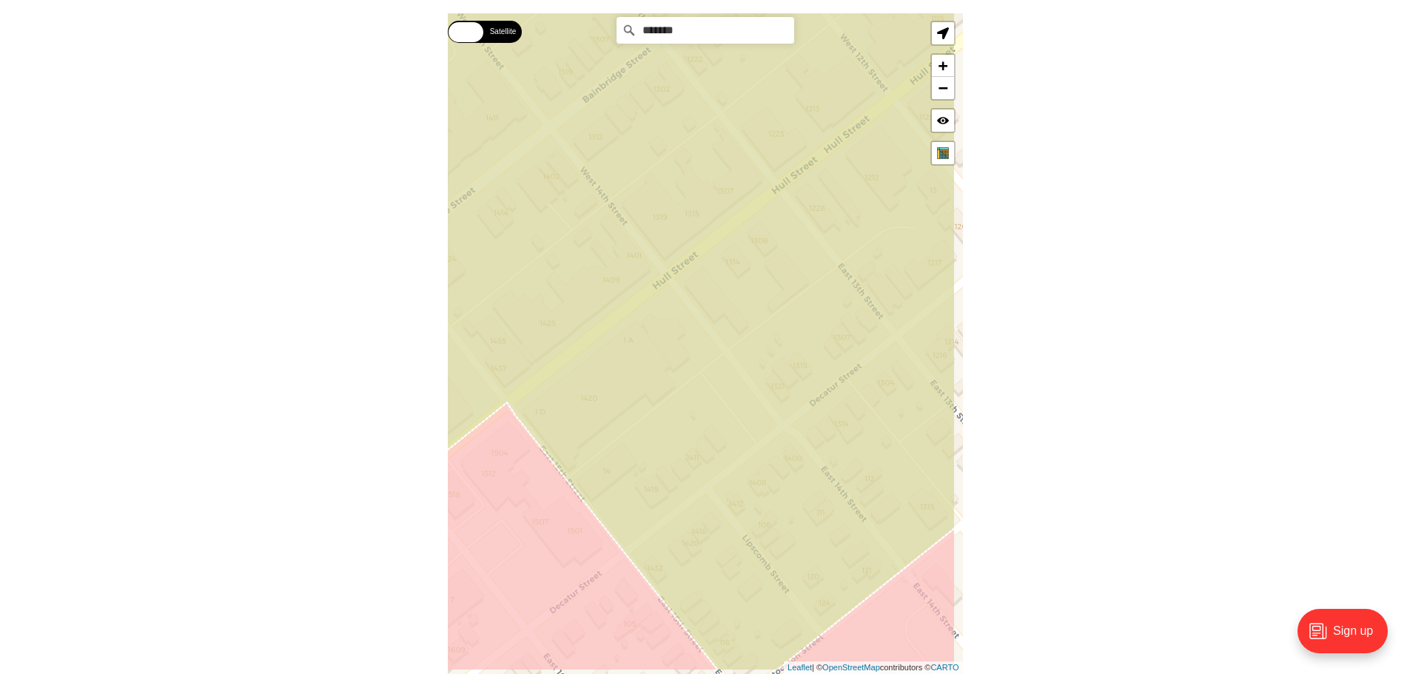
drag, startPoint x: 840, startPoint y: 515, endPoint x: 769, endPoint y: 432, distance: 108.7
click at [769, 432] on icon at bounding box center [645, 273] width 621 height 797
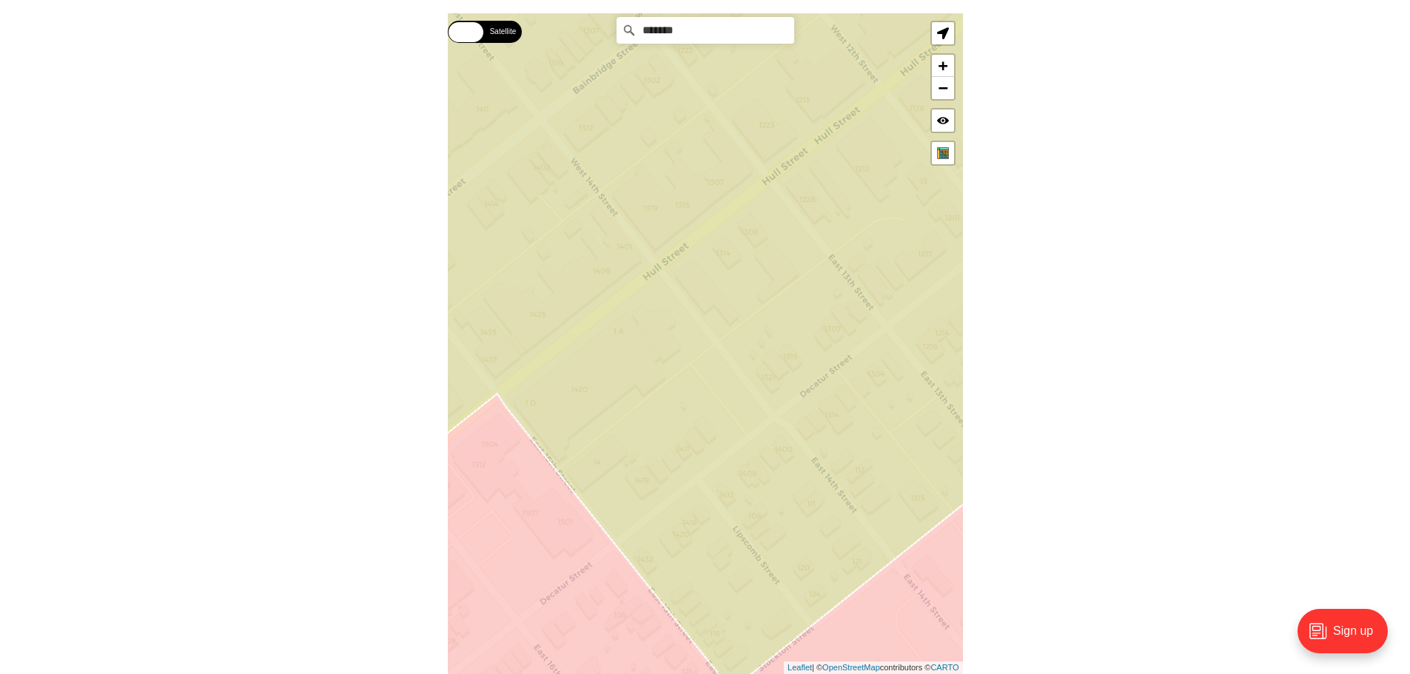
click at [718, 304] on icon at bounding box center [705, 344] width 621 height 797
